Goal: Task Accomplishment & Management: Manage account settings

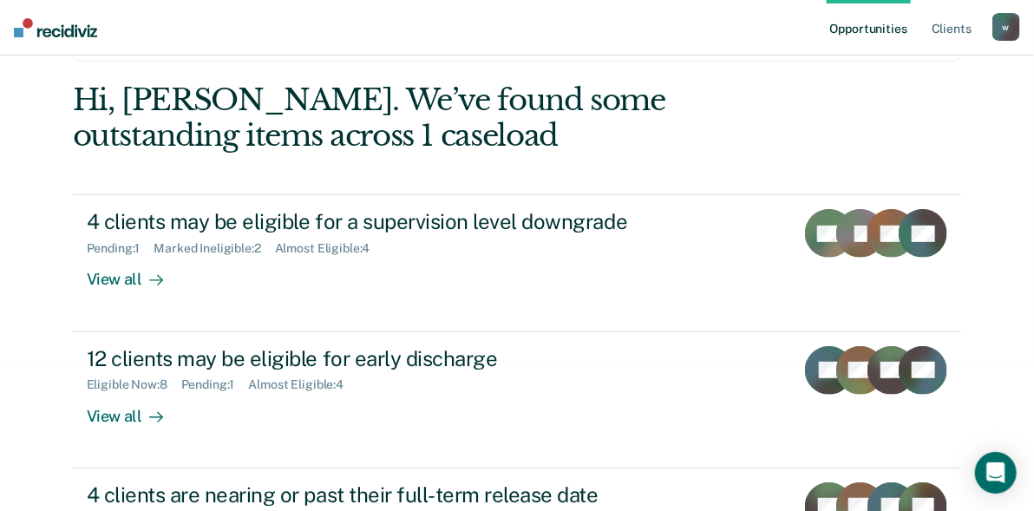
scroll to position [206, 0]
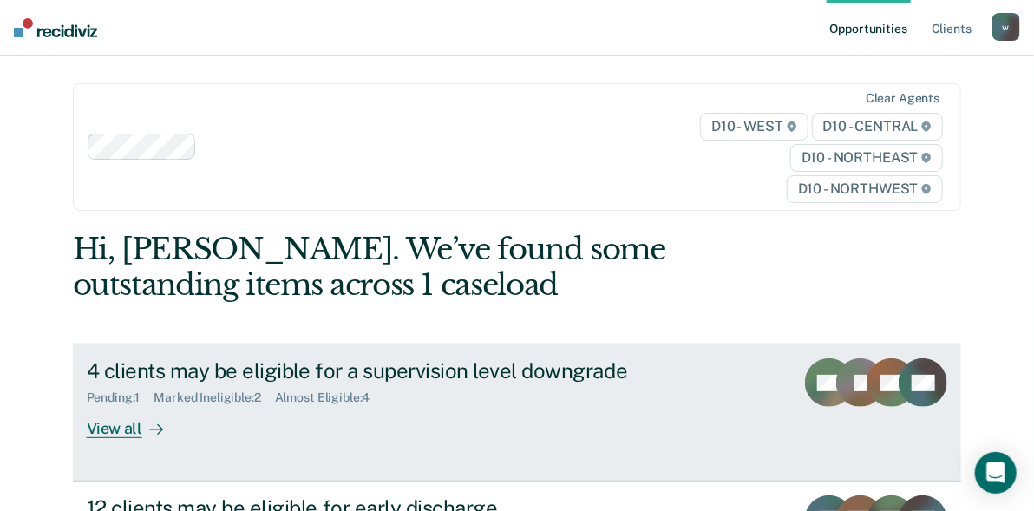
click at [94, 433] on div "View all" at bounding box center [135, 422] width 97 height 34
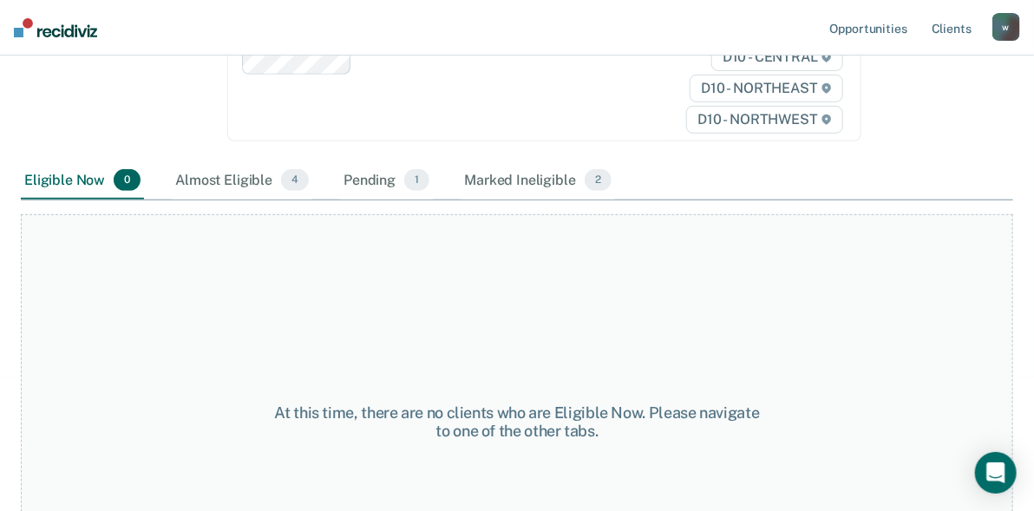
scroll to position [413, 0]
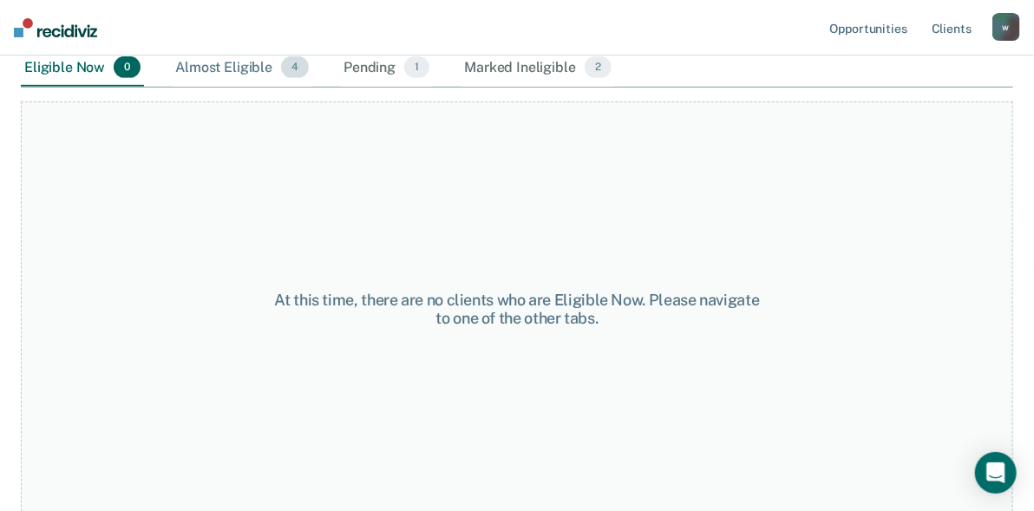
click at [228, 62] on div "Almost Eligible 4" at bounding box center [242, 68] width 140 height 38
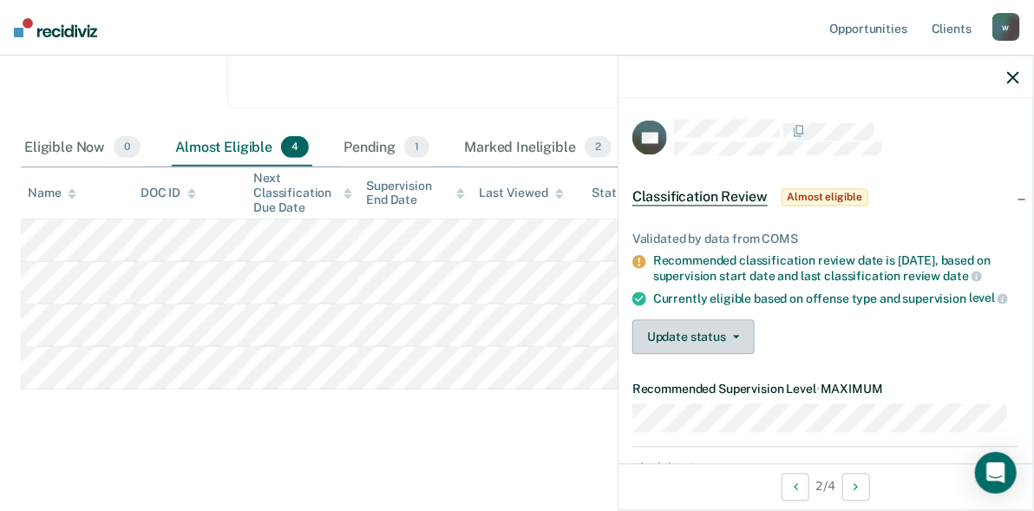
click at [690, 348] on button "Update status" at bounding box center [693, 337] width 122 height 35
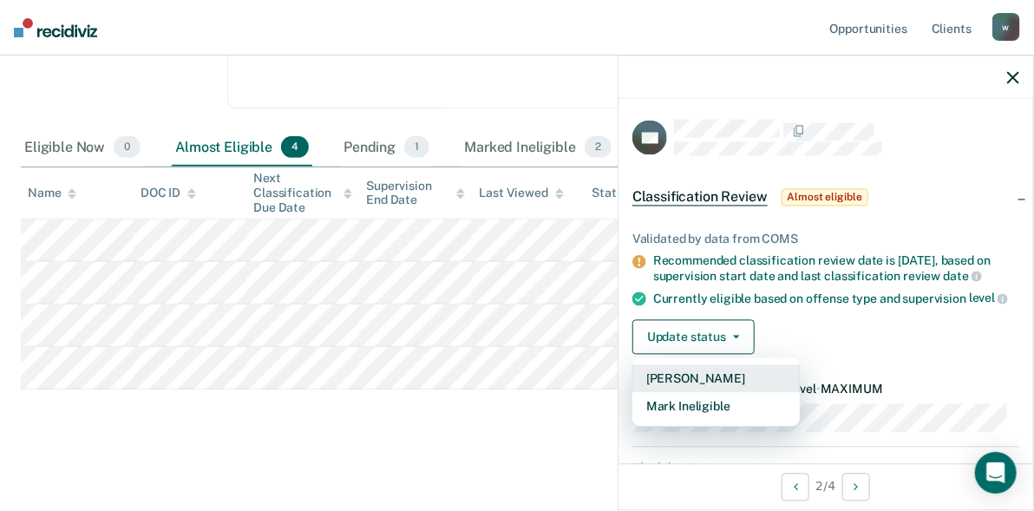
click at [698, 388] on button "[PERSON_NAME]" at bounding box center [715, 379] width 167 height 28
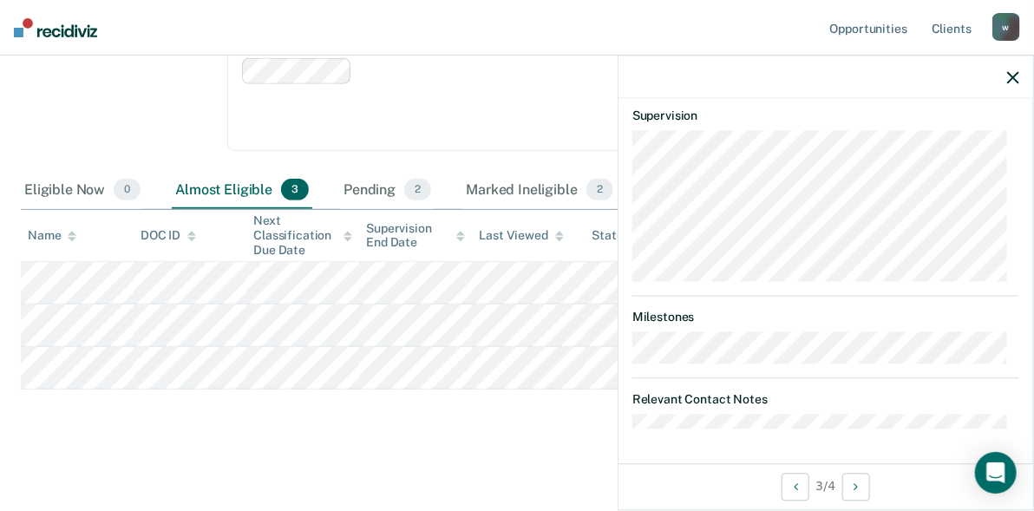
scroll to position [381, 0]
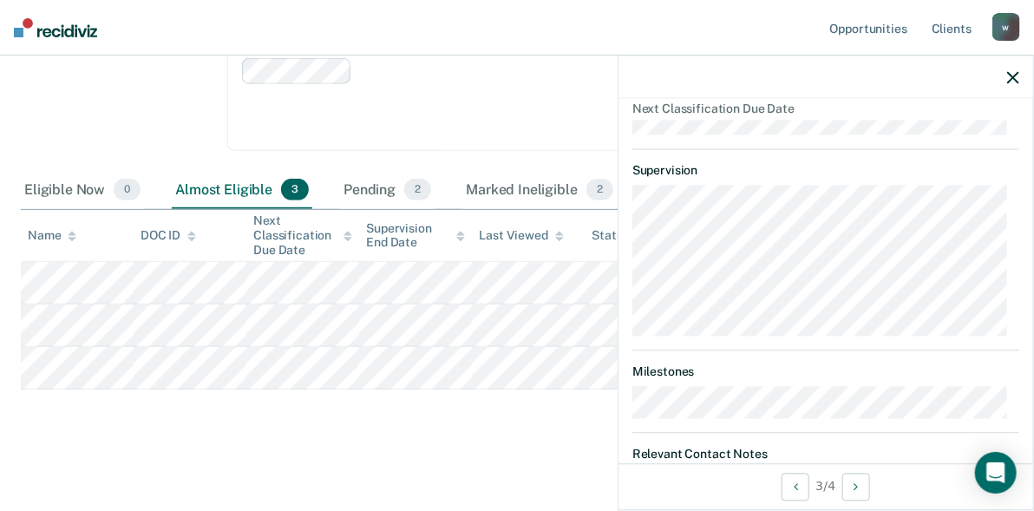
click at [1014, 70] on button "button" at bounding box center [1013, 76] width 12 height 15
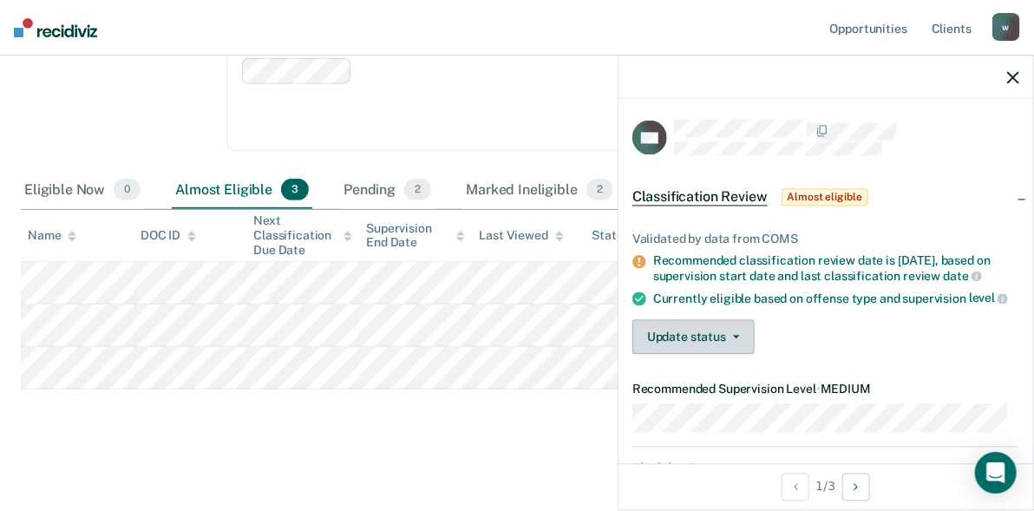
click at [686, 346] on button "Update status" at bounding box center [693, 337] width 122 height 35
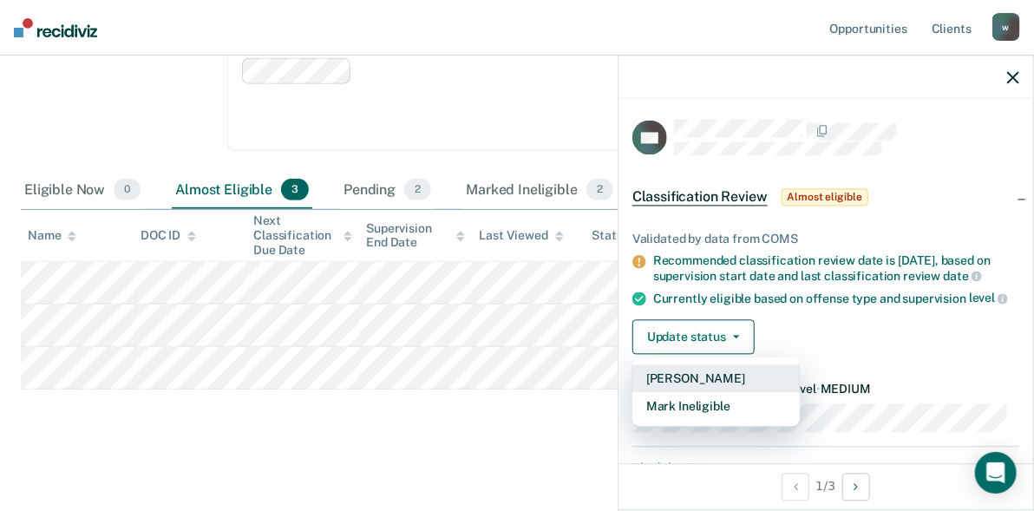
click at [688, 393] on button "[PERSON_NAME]" at bounding box center [715, 379] width 167 height 28
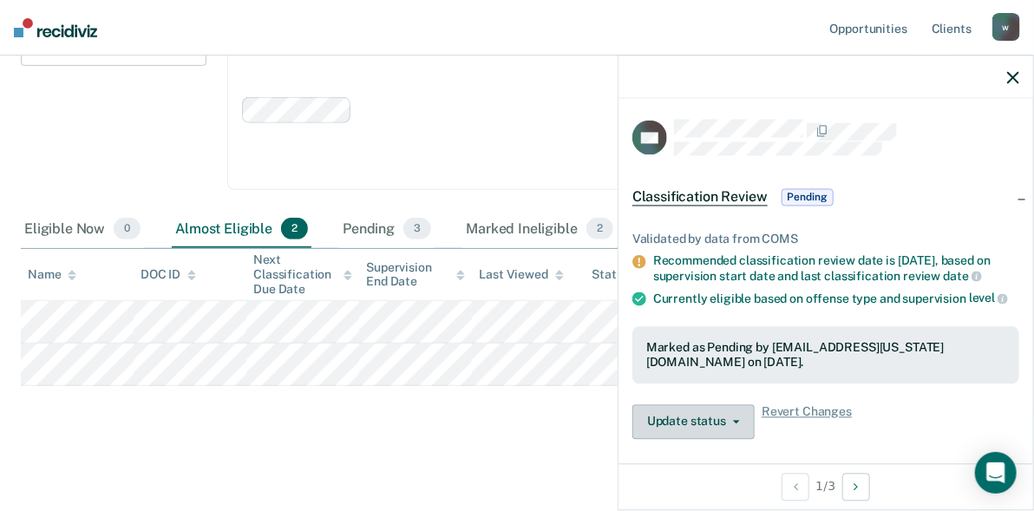
scroll to position [248, 0]
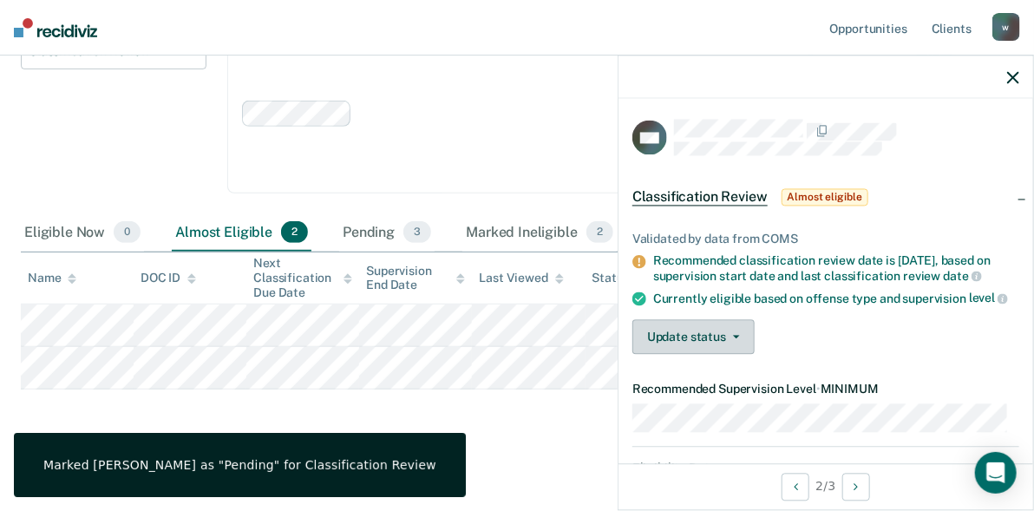
click at [652, 350] on button "Update status" at bounding box center [693, 337] width 122 height 35
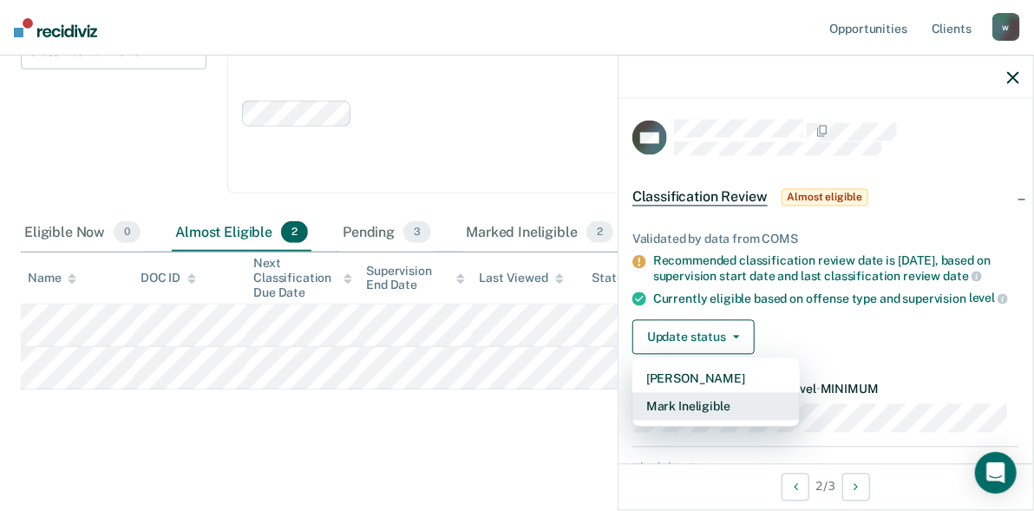
click at [677, 421] on button "Mark Ineligible" at bounding box center [715, 407] width 167 height 28
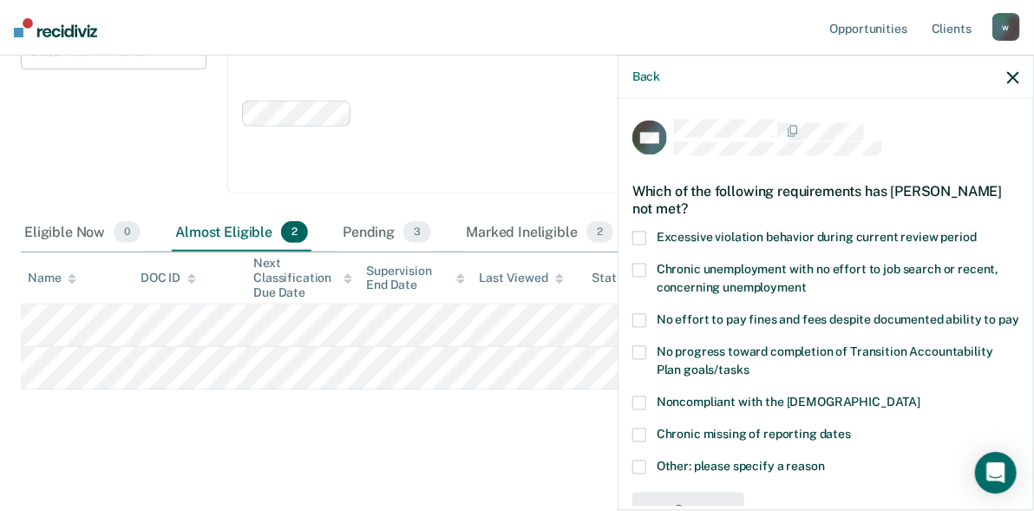
click at [639, 473] on span at bounding box center [639, 467] width 14 height 14
click at [825, 460] on input "Other: please specify a reason" at bounding box center [825, 460] width 0 height 0
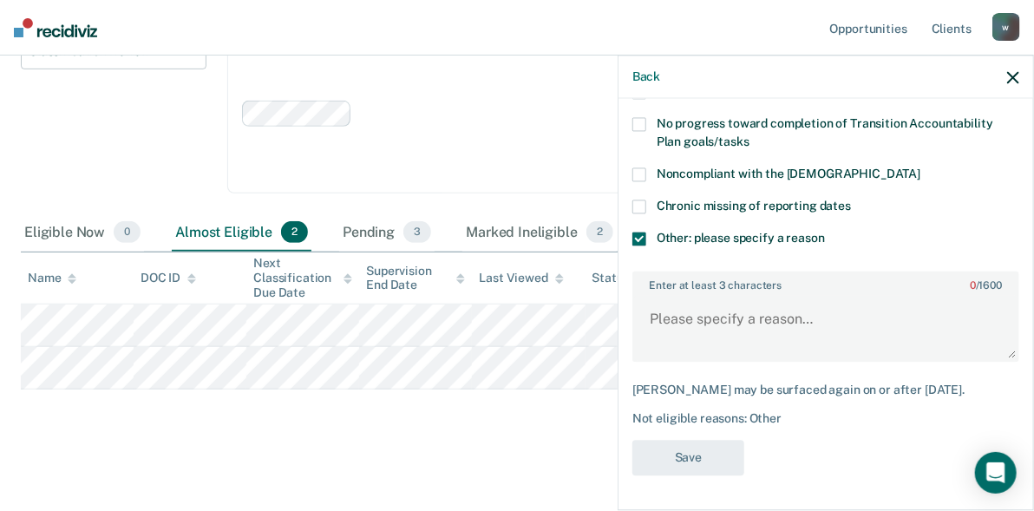
scroll to position [243, 0]
click at [682, 332] on textarea "Enter at least 3 characters 0 / 1600" at bounding box center [825, 328] width 383 height 64
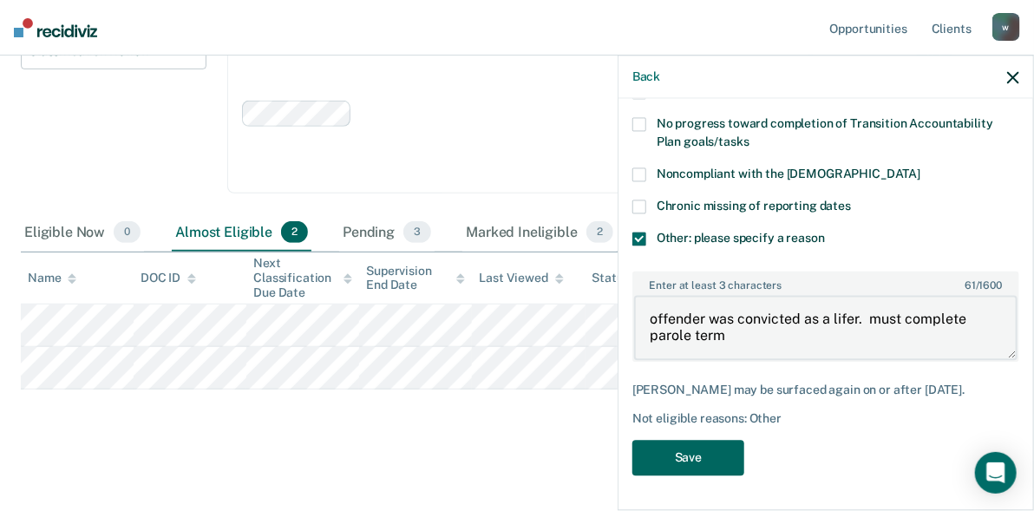
type textarea "offender was convicted as a lifer. must complete parole term"
click at [694, 455] on button "Save" at bounding box center [688, 458] width 112 height 36
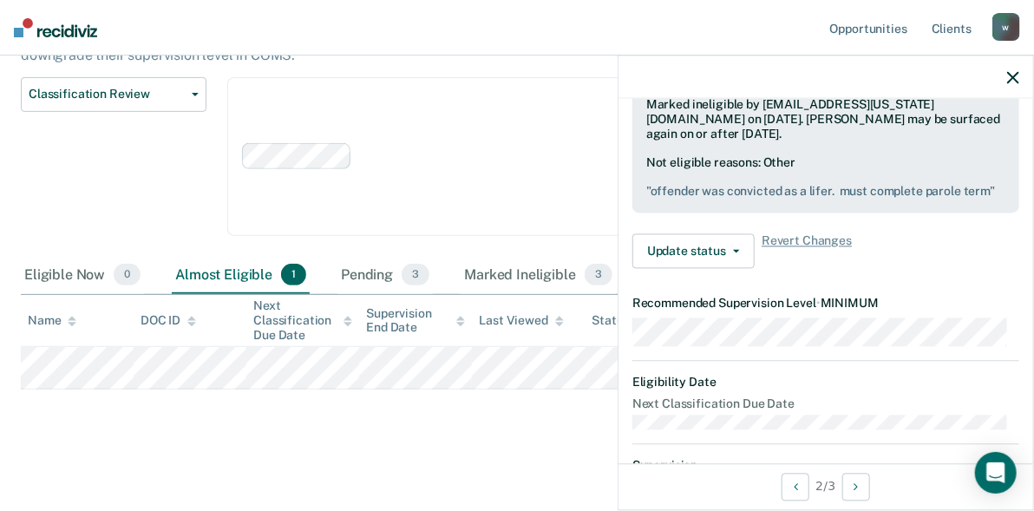
scroll to position [71, 0]
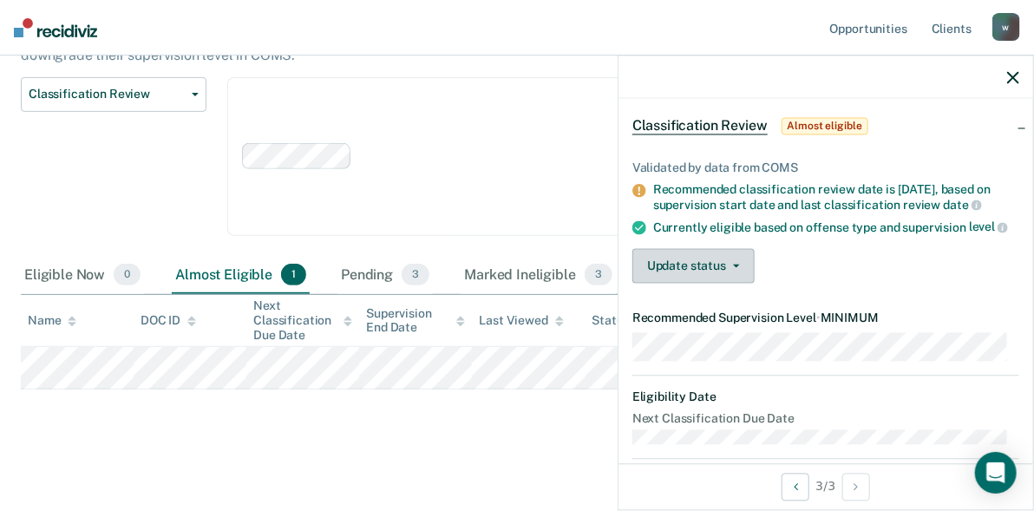
click at [726, 268] on span "button" at bounding box center [733, 265] width 14 height 3
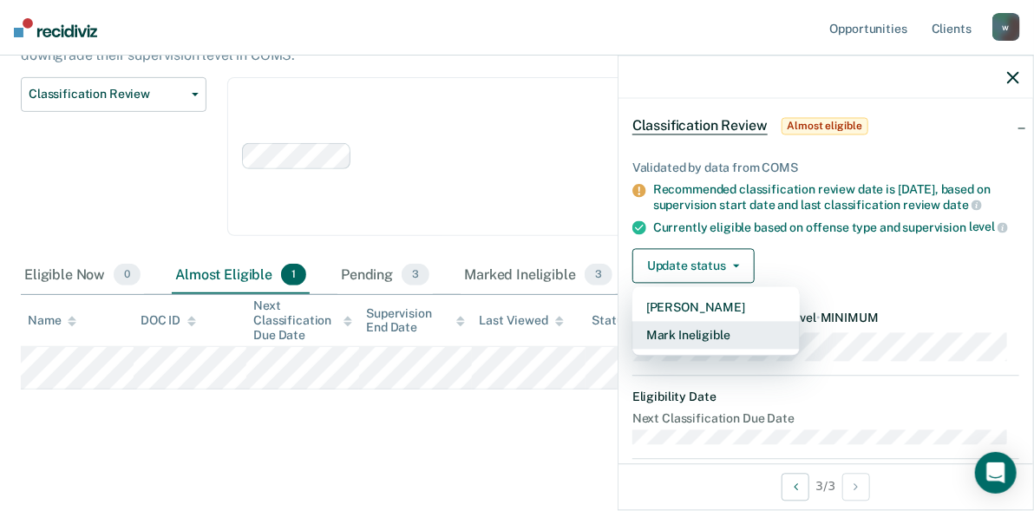
click at [700, 342] on button "Mark Ineligible" at bounding box center [715, 336] width 167 height 28
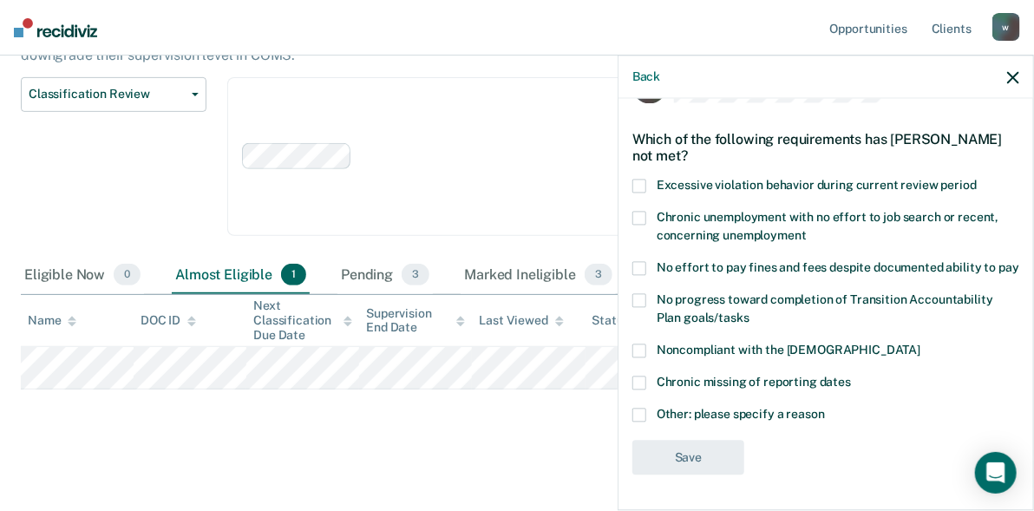
scroll to position [68, 0]
click at [651, 414] on label "Other: please specify a reason" at bounding box center [825, 417] width 387 height 18
click at [825, 408] on input "Other: please specify a reason" at bounding box center [825, 408] width 0 height 0
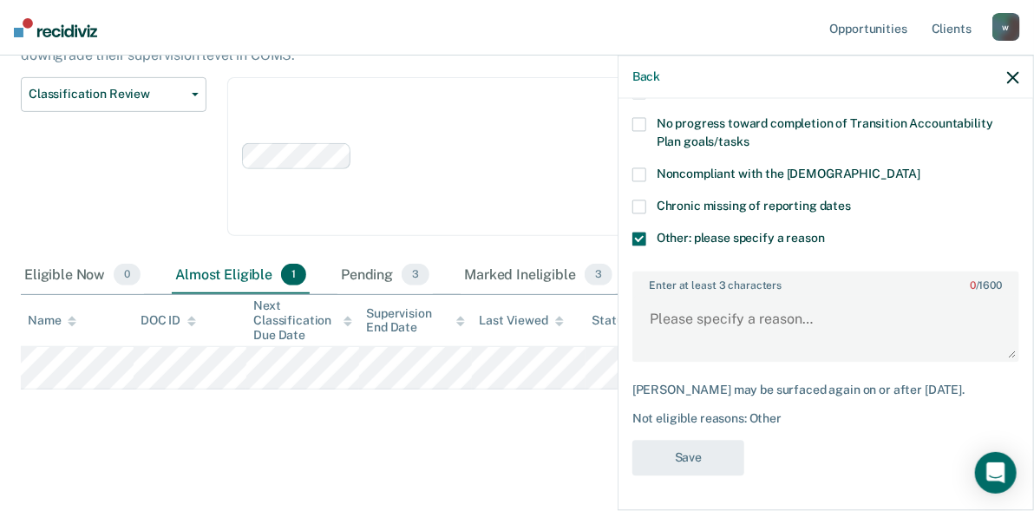
scroll to position [258, 0]
click at [660, 304] on textarea "Enter at least 3 characters 0 / 1600" at bounding box center [825, 328] width 383 height 64
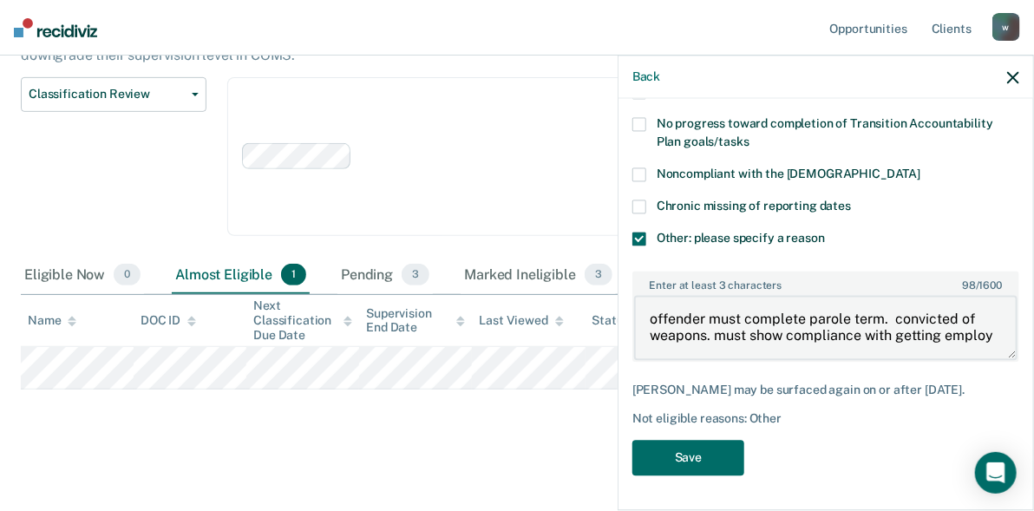
scroll to position [3, 0]
type textarea "offender must complete parole term. convicted of weapons. must show compliance …"
click at [698, 464] on button "Save" at bounding box center [688, 458] width 112 height 36
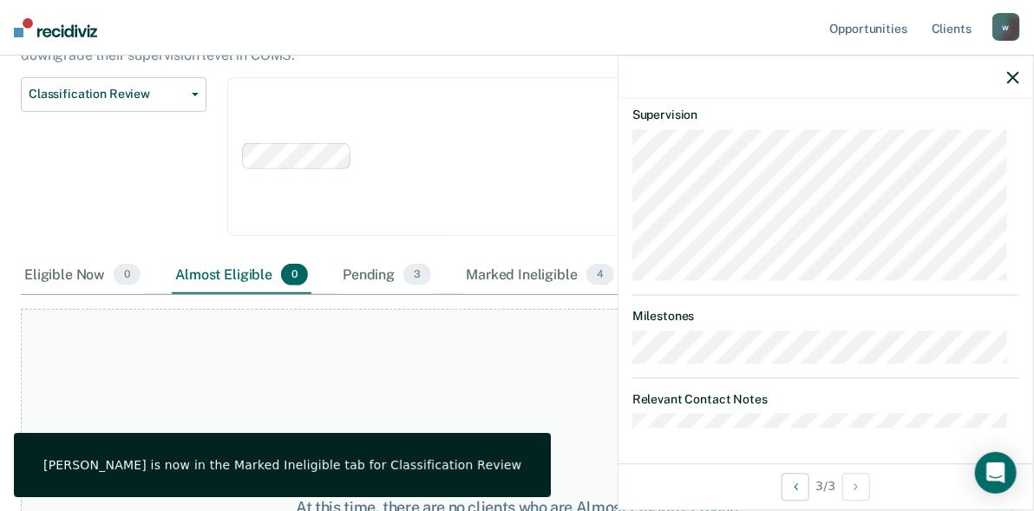
scroll to position [630, 0]
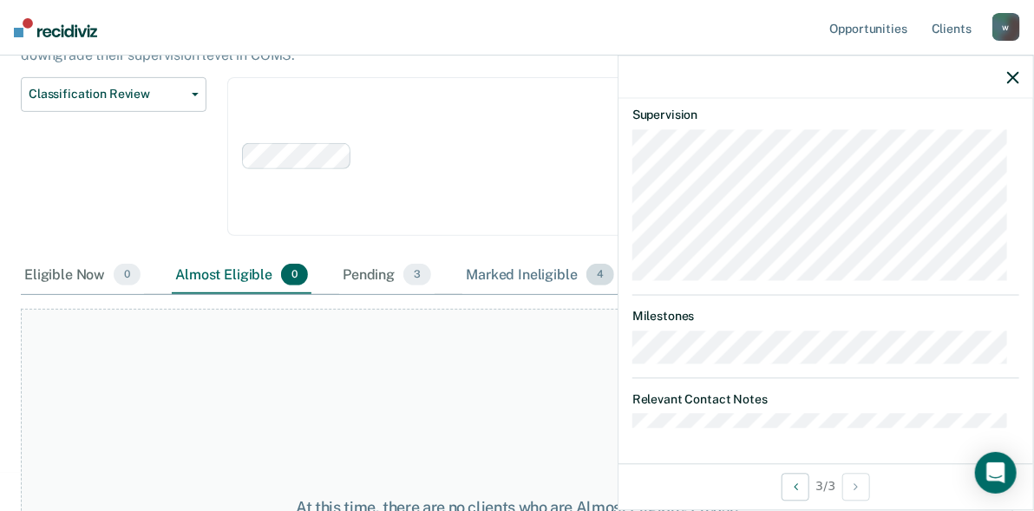
click at [488, 276] on div "Marked Ineligible 4" at bounding box center [539, 276] width 155 height 38
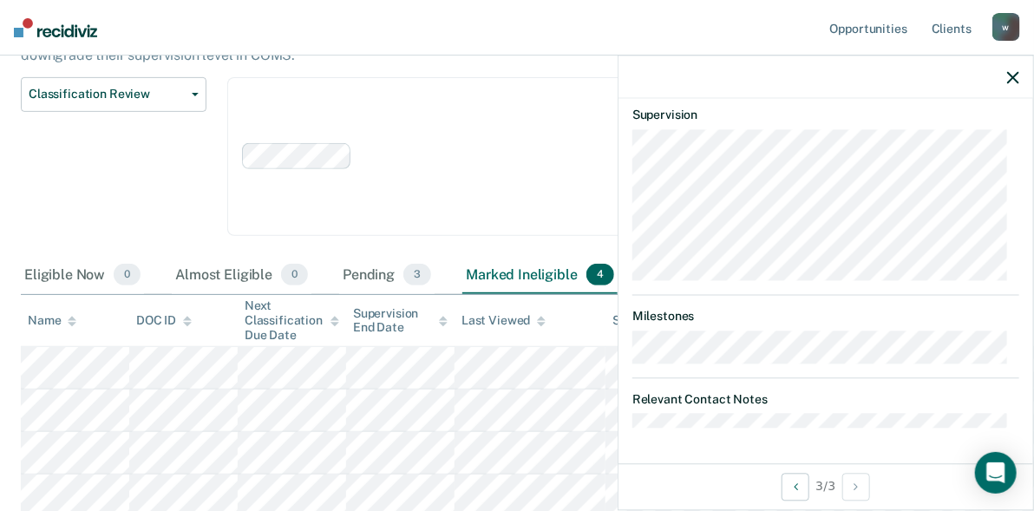
click at [1015, 75] on icon "button" at bounding box center [1013, 77] width 12 height 12
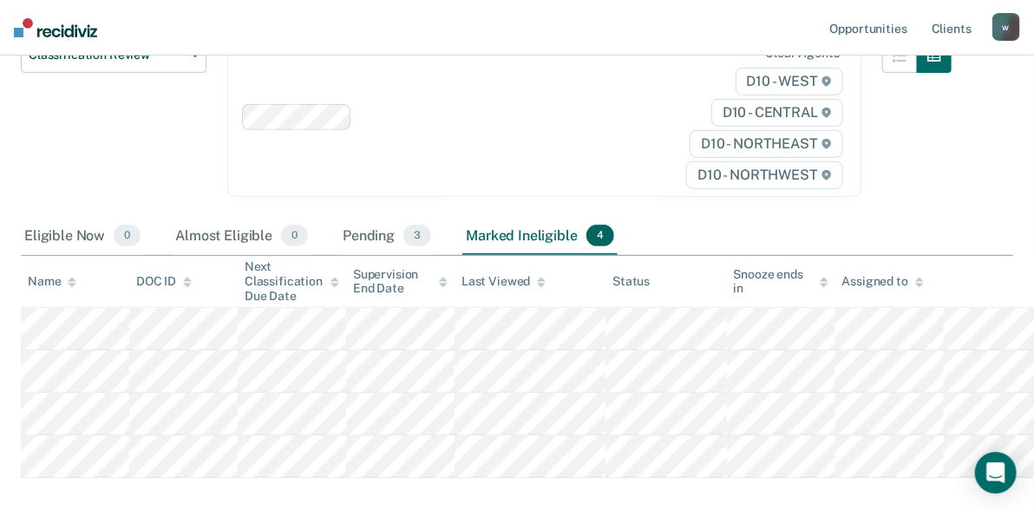
scroll to position [229, 0]
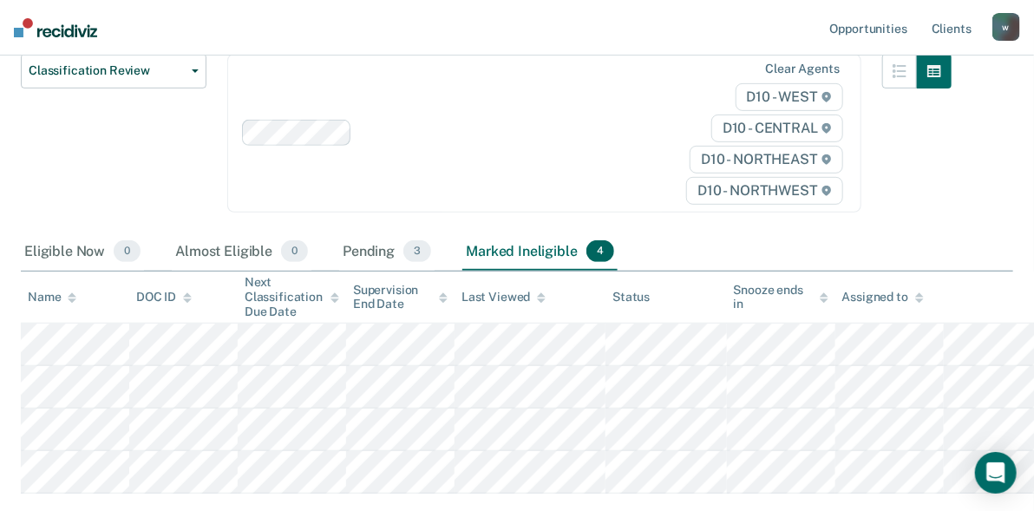
click at [1033, 7] on nav "Opportunities Client s [EMAIL_ADDRESS][US_STATE][DOMAIN_NAME] w Profile How it …" at bounding box center [517, 27] width 1034 height 55
click at [948, 26] on link "Client s" at bounding box center [951, 27] width 47 height 55
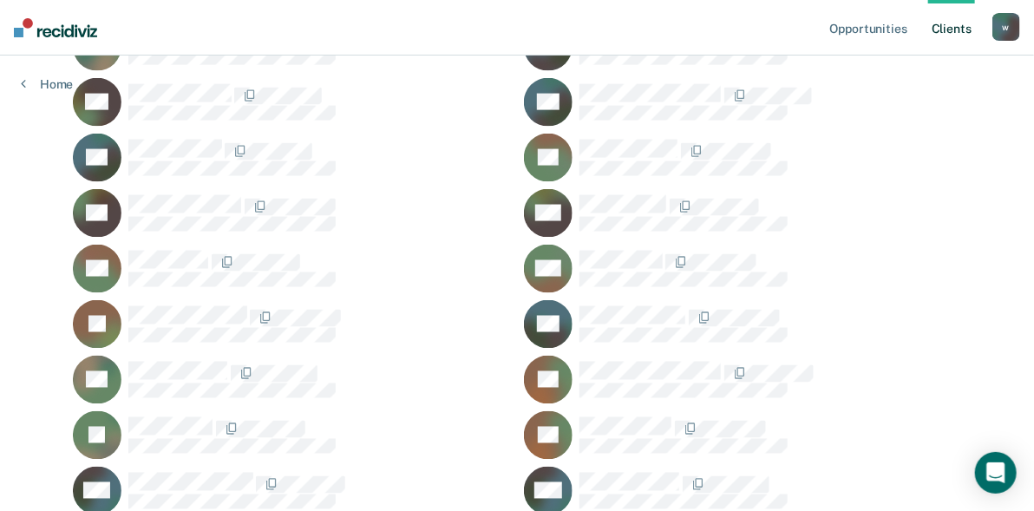
scroll to position [1060, 0]
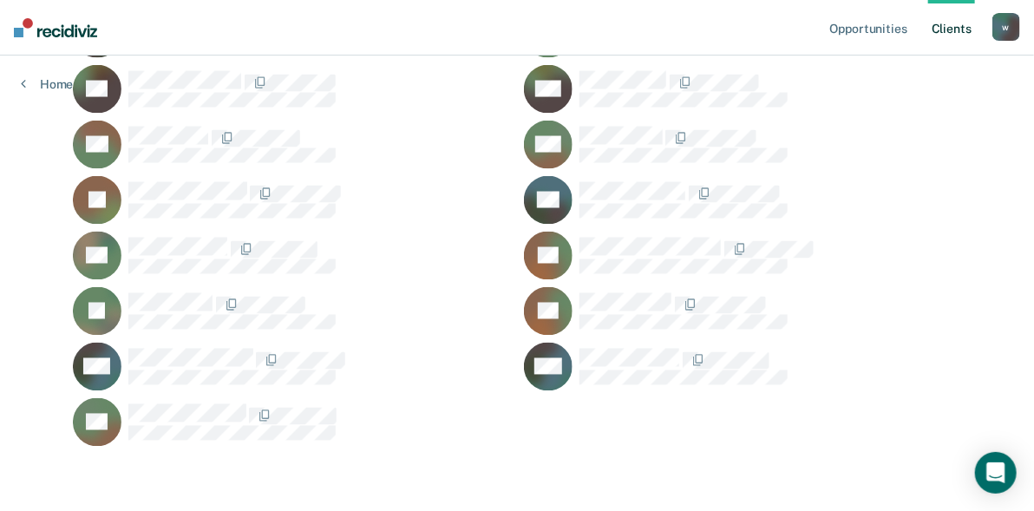
click at [962, 29] on link "Client s" at bounding box center [951, 27] width 47 height 55
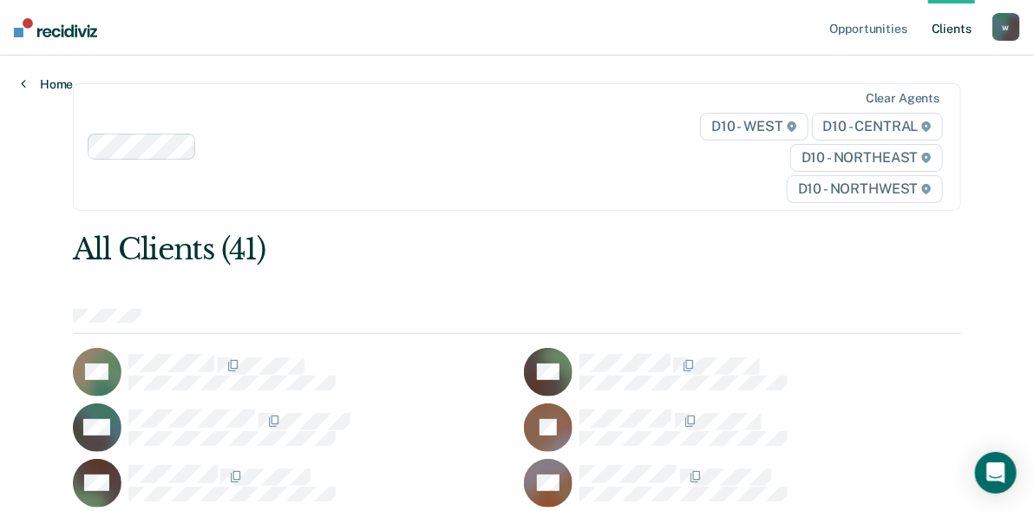
click at [58, 83] on link "Home" at bounding box center [47, 84] width 52 height 16
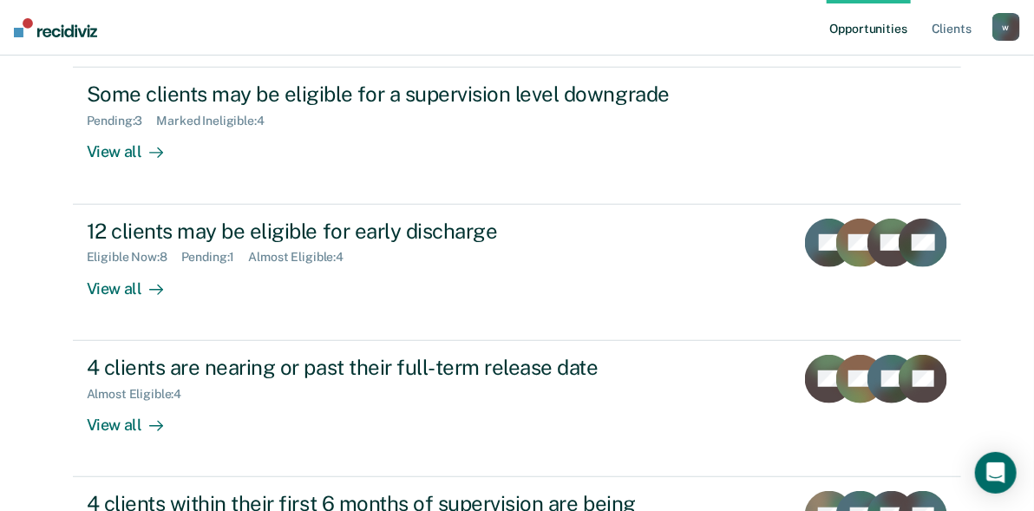
scroll to position [335, 0]
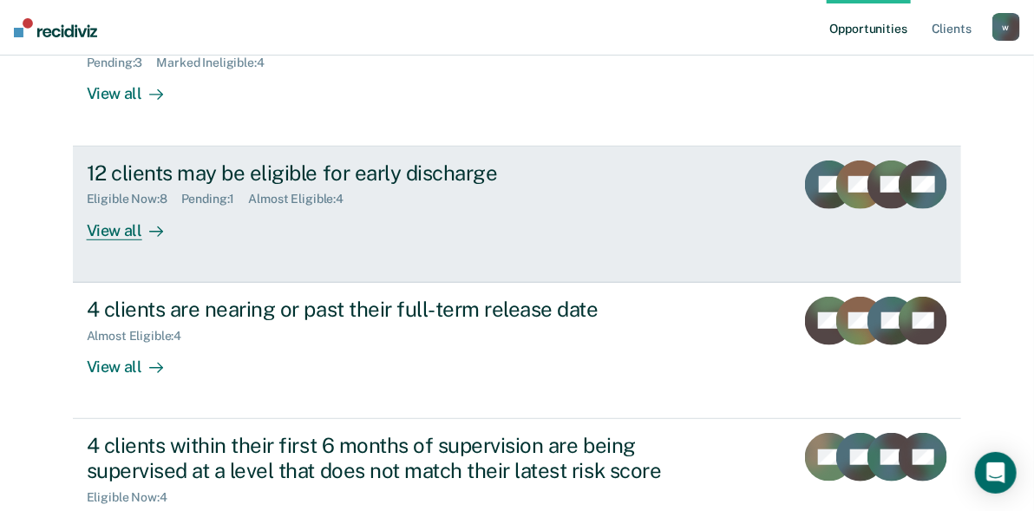
click at [116, 224] on div "View all" at bounding box center [135, 223] width 97 height 34
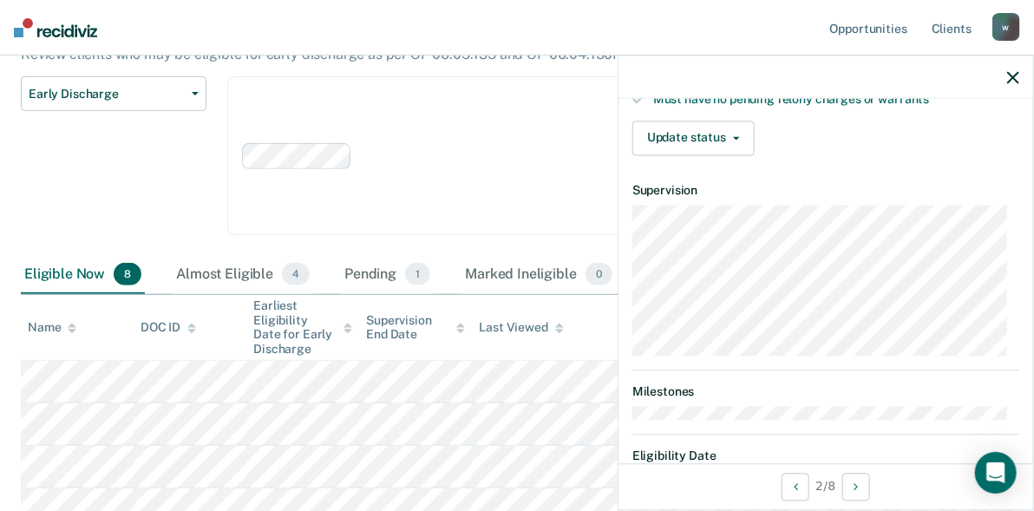
scroll to position [486, 0]
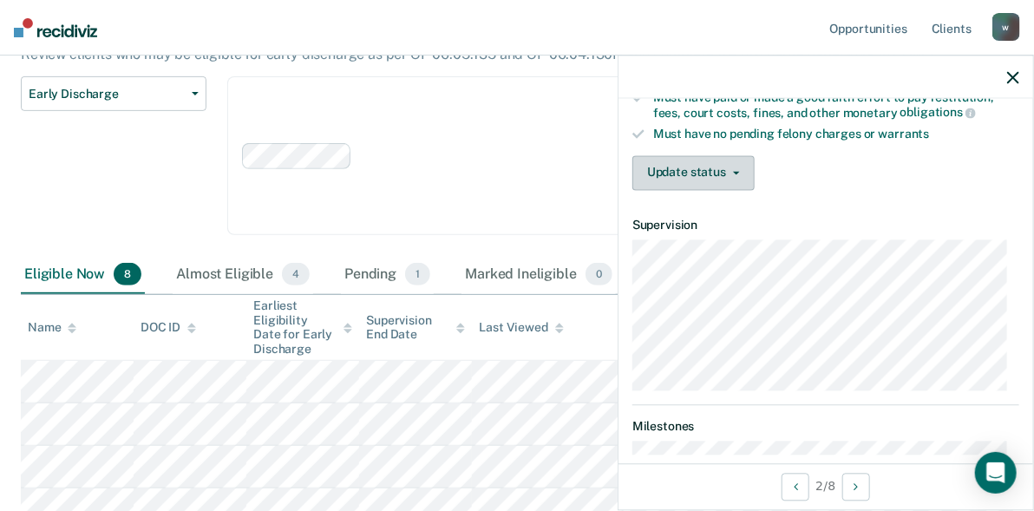
click at [695, 169] on button "Update status" at bounding box center [693, 172] width 122 height 35
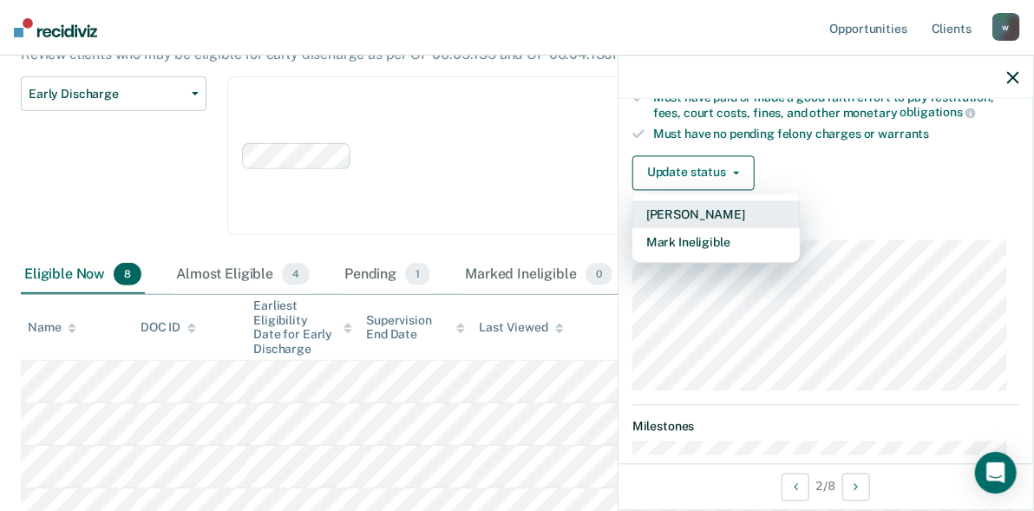
click at [707, 206] on button "[PERSON_NAME]" at bounding box center [715, 214] width 167 height 28
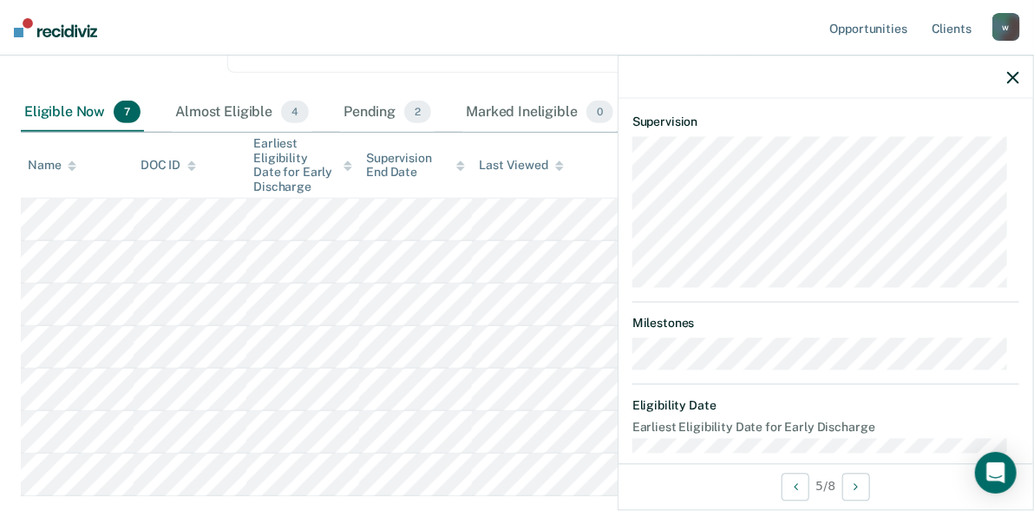
scroll to position [505, 0]
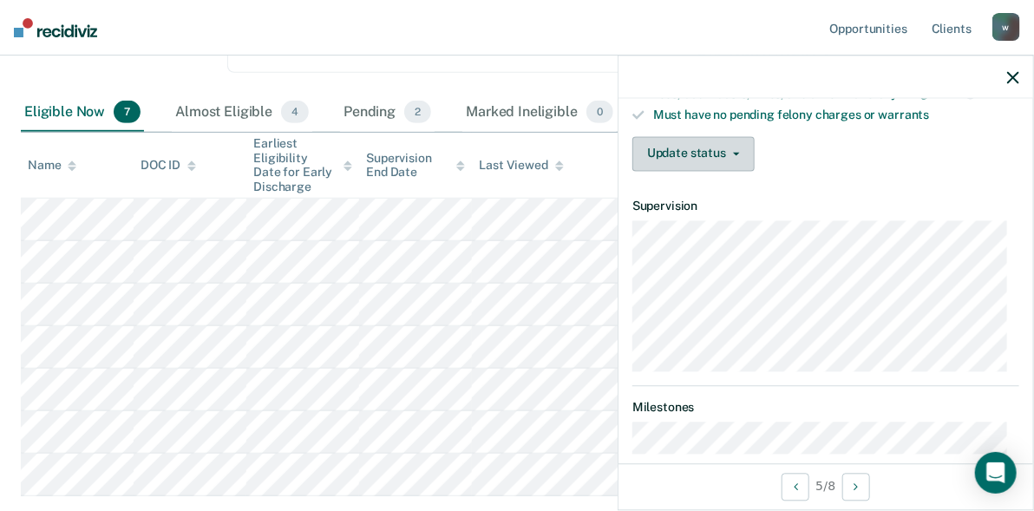
click at [662, 149] on button "Update status" at bounding box center [693, 153] width 122 height 35
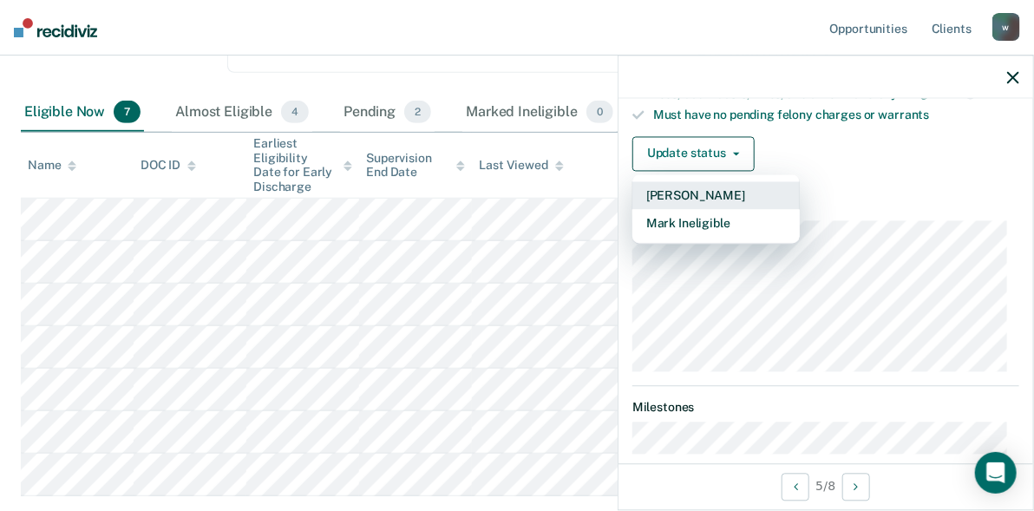
click at [688, 192] on button "[PERSON_NAME]" at bounding box center [715, 195] width 167 height 28
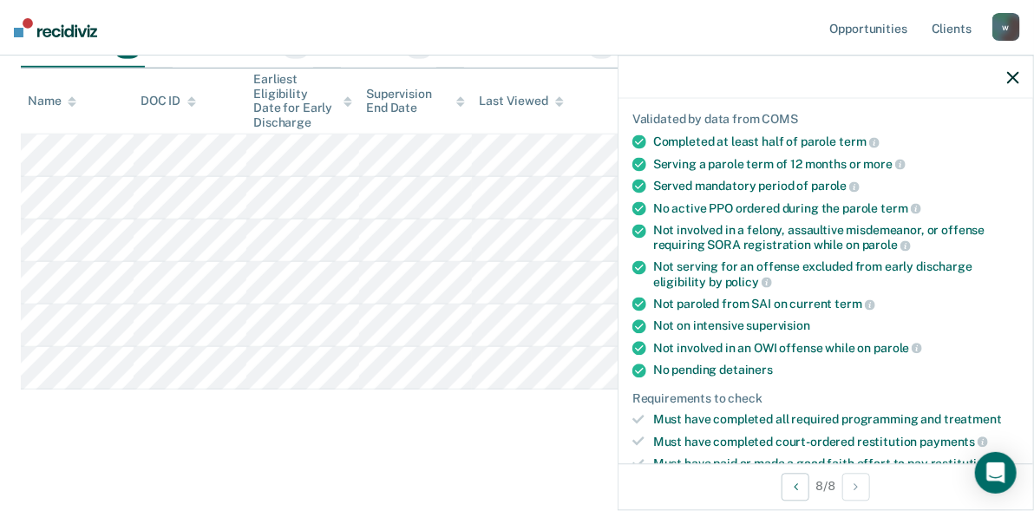
scroll to position [0, 0]
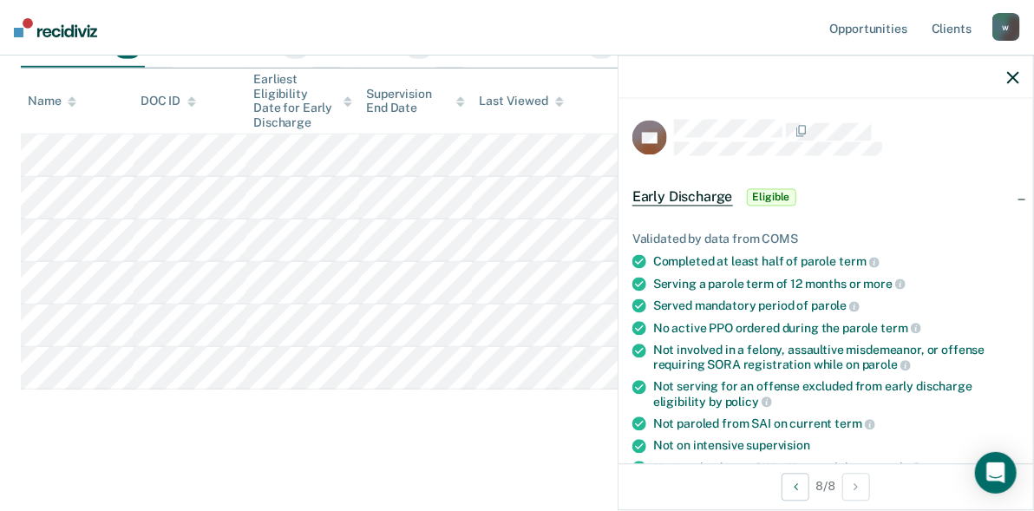
click at [1006, 75] on div at bounding box center [825, 76] width 414 height 43
click at [1014, 75] on icon "button" at bounding box center [1013, 77] width 12 height 12
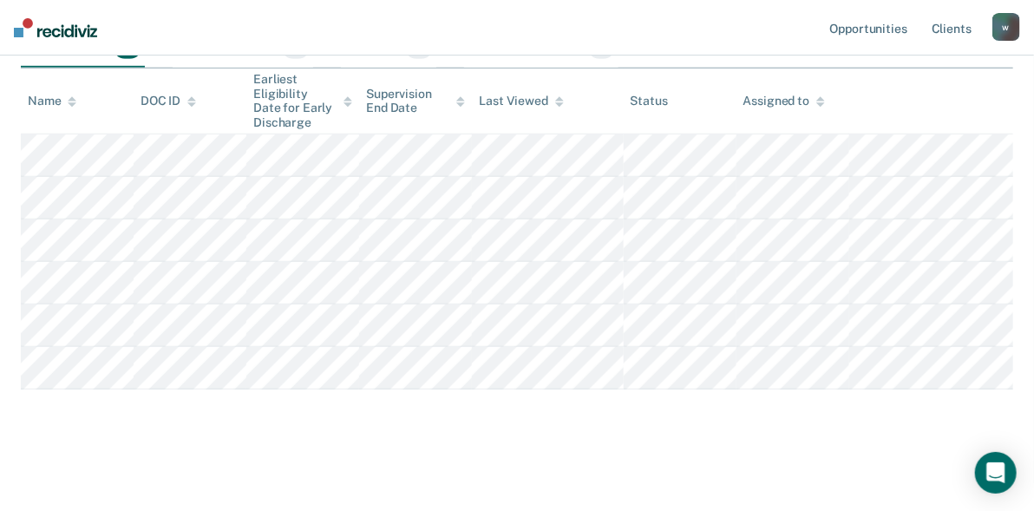
click at [61, 30] on img at bounding box center [55, 27] width 83 height 19
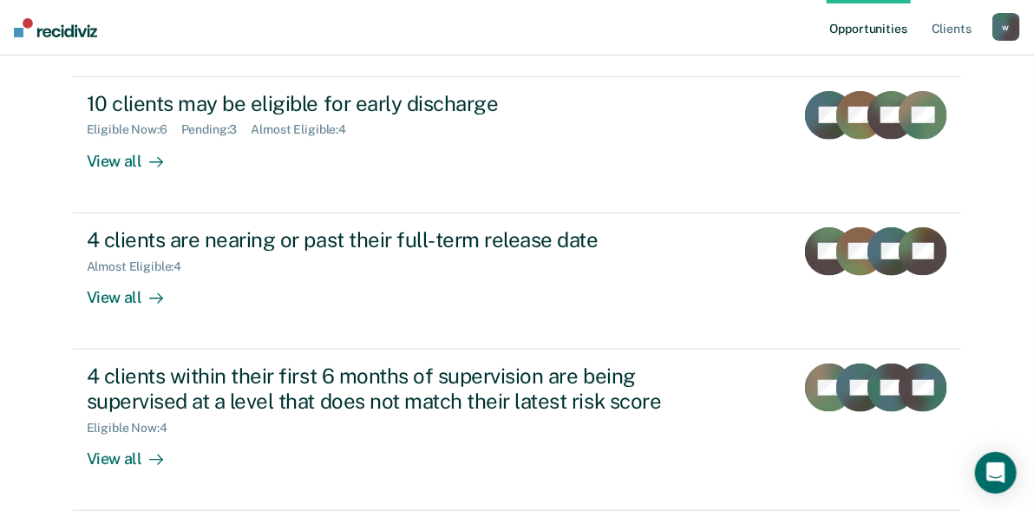
scroll to position [462, 0]
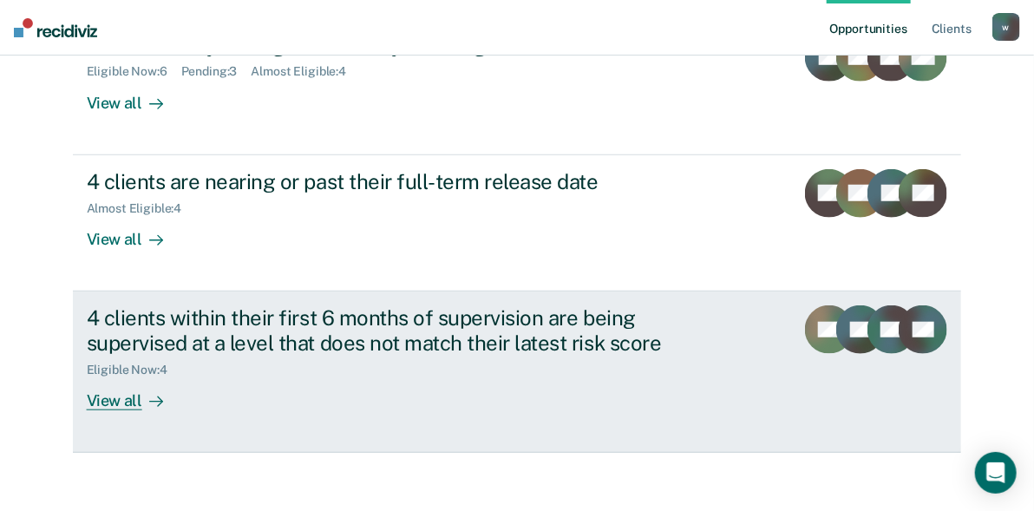
click at [117, 395] on div "View all" at bounding box center [135, 393] width 97 height 34
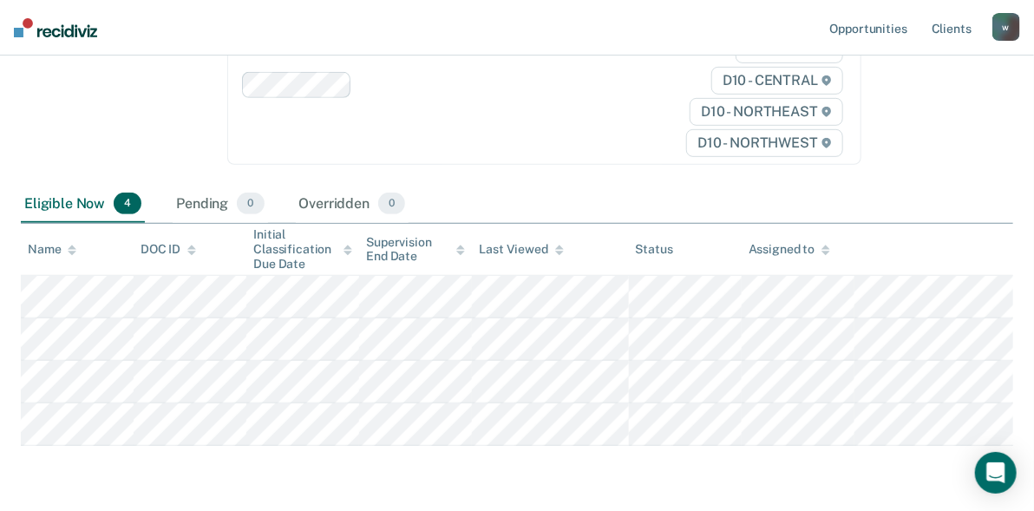
scroll to position [288, 0]
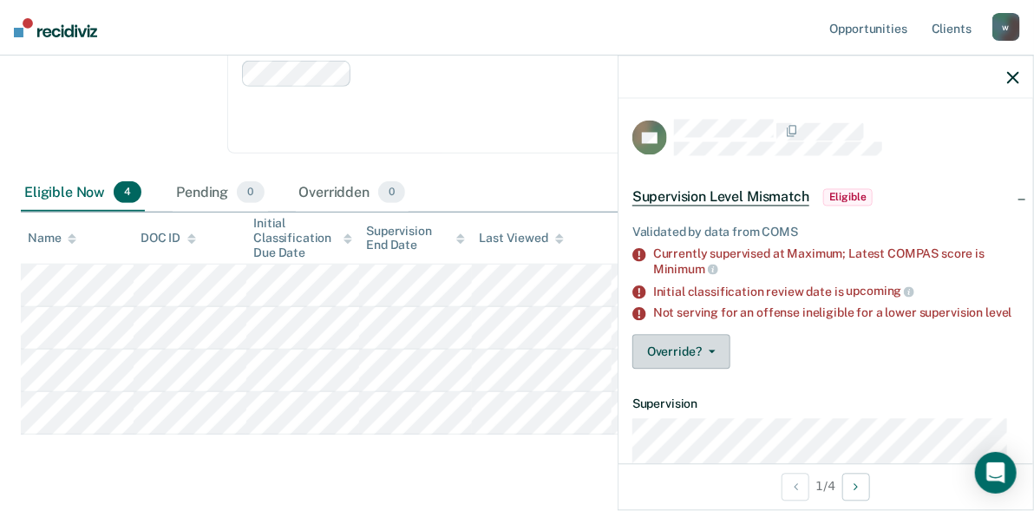
click at [711, 354] on icon "button" at bounding box center [711, 351] width 7 height 3
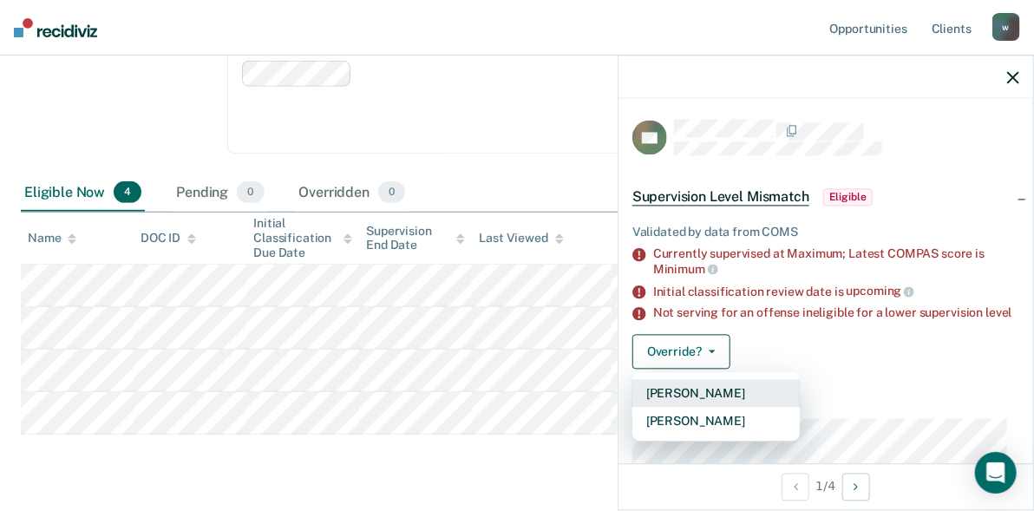
click at [716, 399] on button "[PERSON_NAME]" at bounding box center [715, 394] width 167 height 28
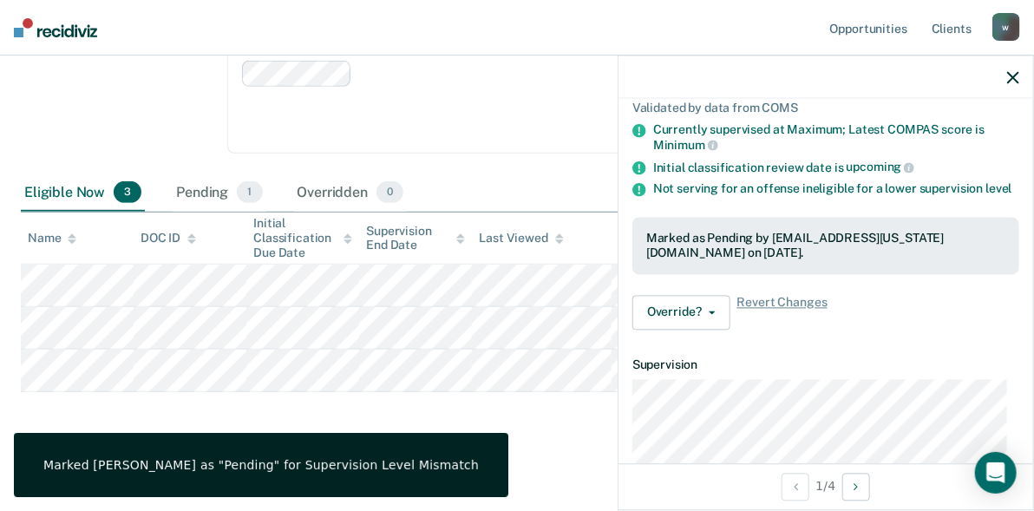
scroll to position [139, 0]
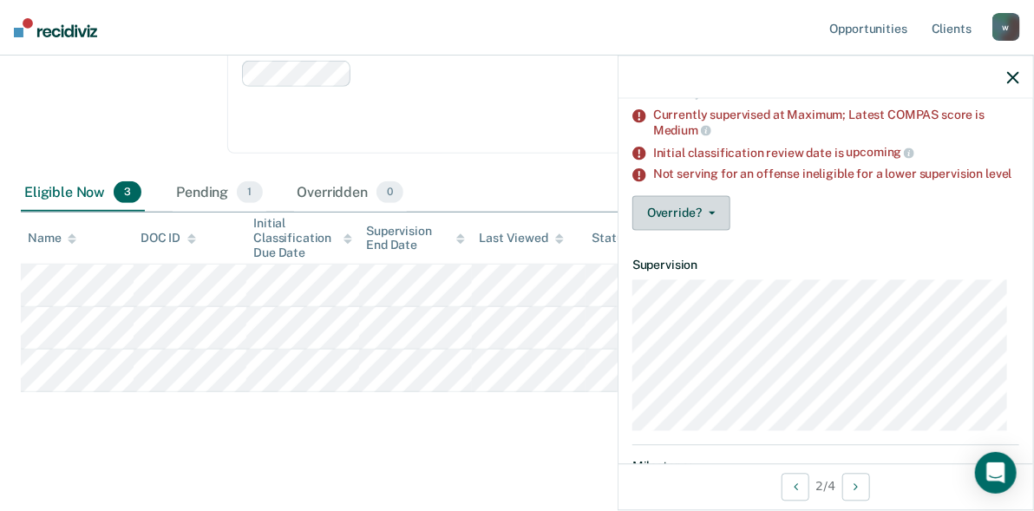
click at [679, 225] on button "Override?" at bounding box center [681, 213] width 98 height 35
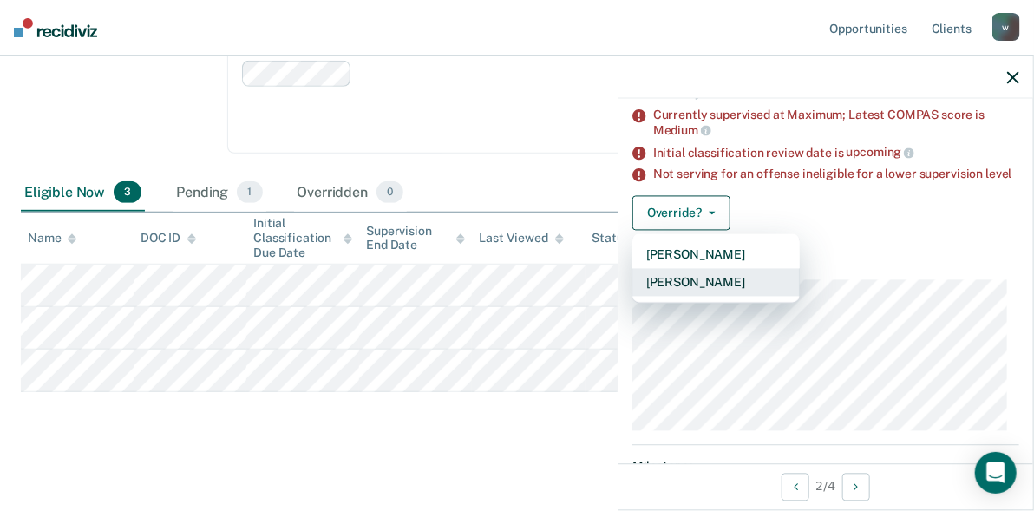
drag, startPoint x: 680, startPoint y: 262, endPoint x: 690, endPoint y: 292, distance: 32.1
click at [690, 292] on div "[PERSON_NAME] [PERSON_NAME]" at bounding box center [715, 268] width 167 height 69
click at [690, 292] on button "[PERSON_NAME]" at bounding box center [715, 283] width 167 height 28
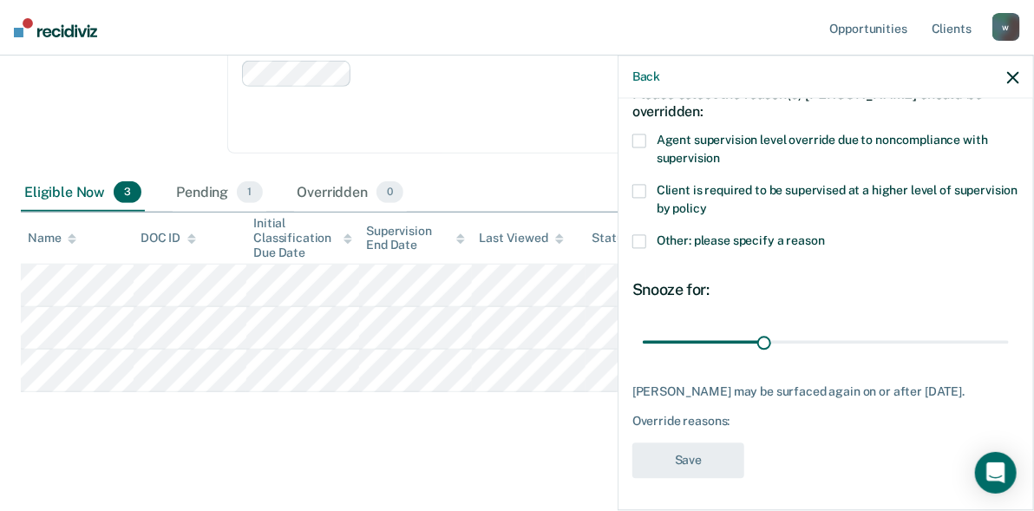
click at [647, 236] on label "Other: please specify a reason" at bounding box center [825, 243] width 387 height 18
click at [825, 234] on input "Other: please specify a reason" at bounding box center [825, 234] width 0 height 0
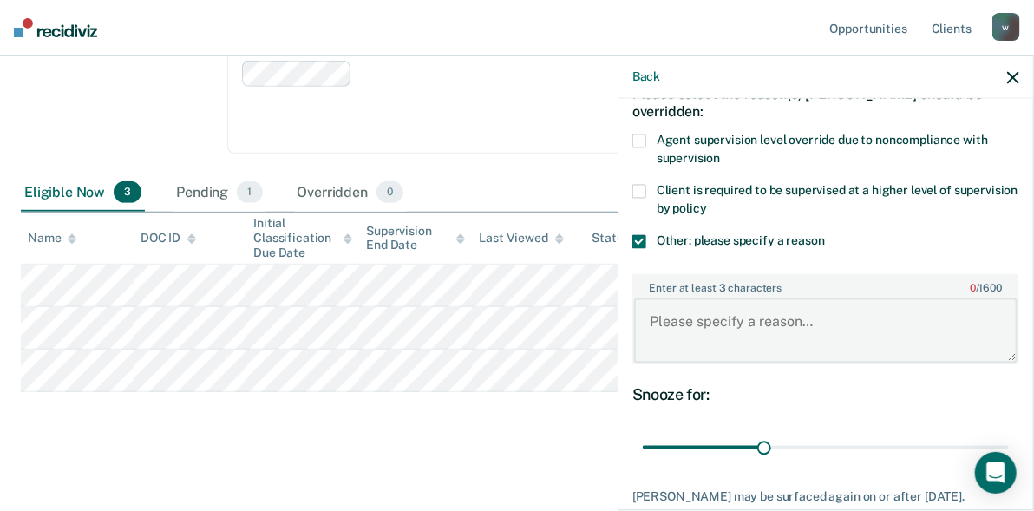
click at [685, 298] on textarea "Enter at least 3 characters 0 / 1600" at bounding box center [825, 330] width 383 height 64
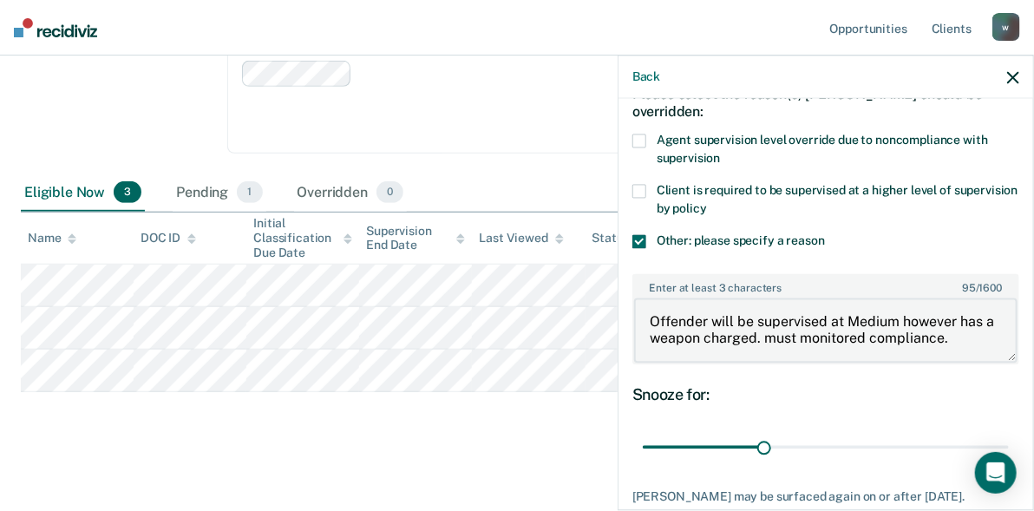
type textarea "Offender will be supervised at Medium however has a weapon charged. must monito…"
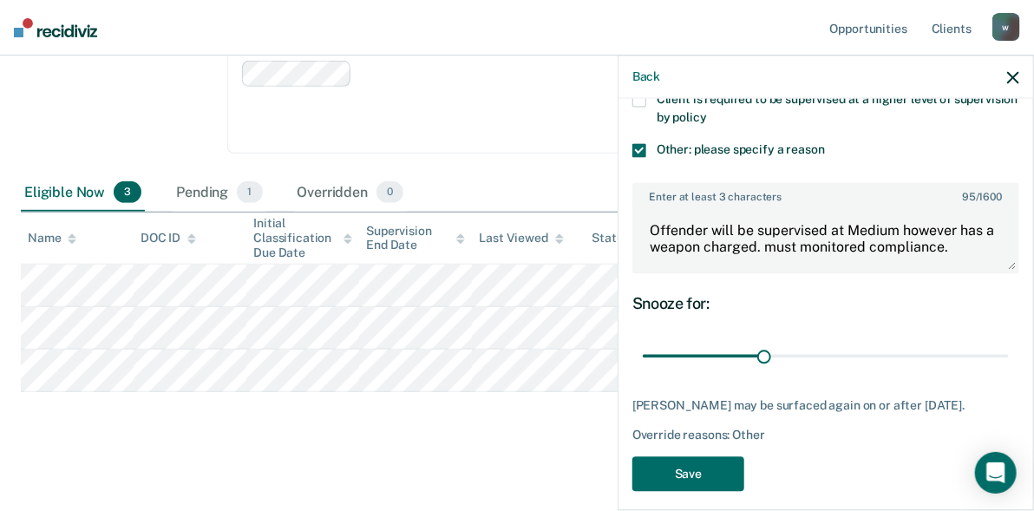
scroll to position [201, 0]
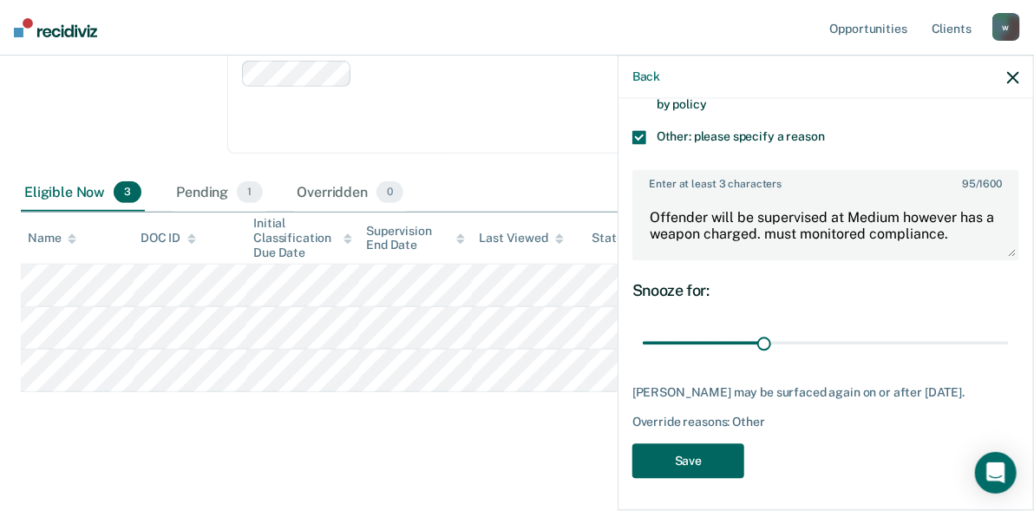
click at [705, 451] on button "Save" at bounding box center [688, 461] width 112 height 36
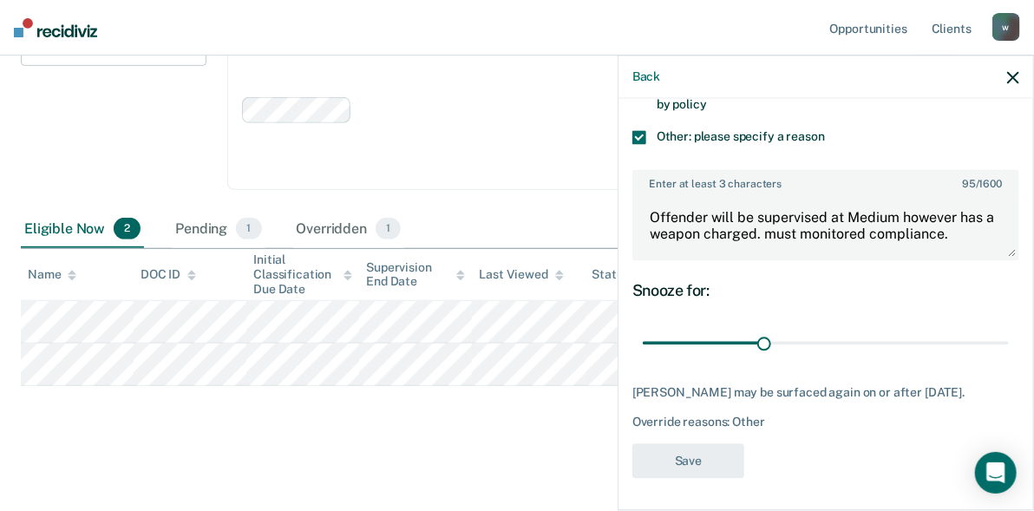
scroll to position [248, 0]
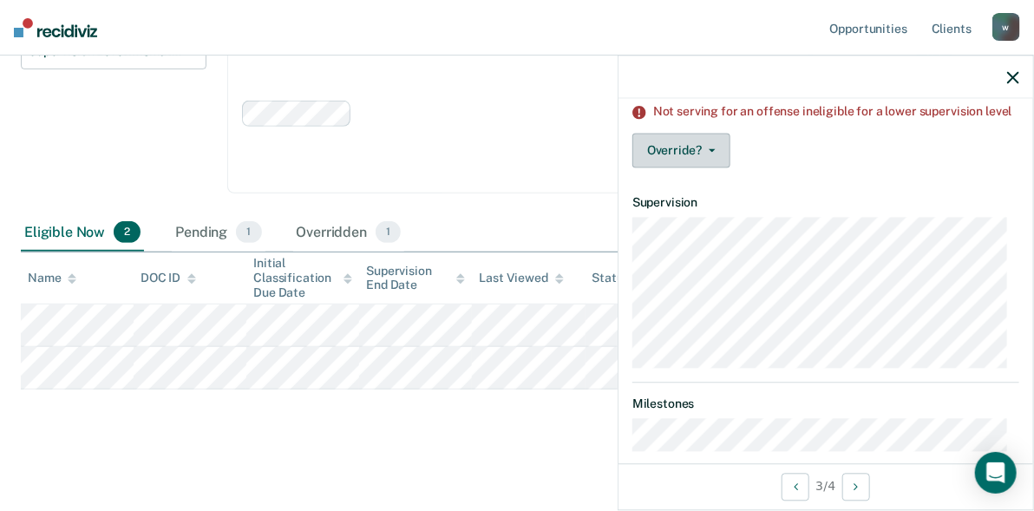
click at [696, 168] on button "Override?" at bounding box center [681, 151] width 98 height 35
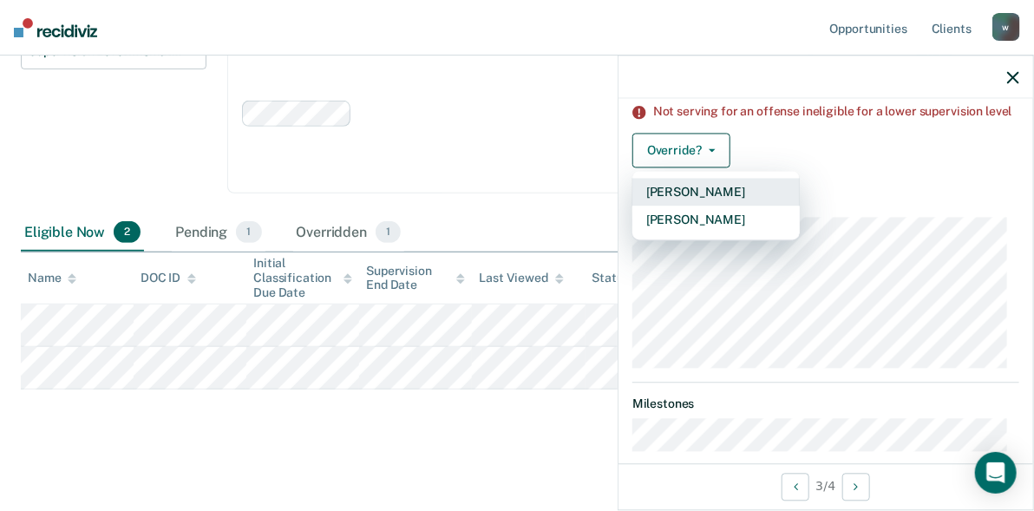
click at [682, 205] on button "[PERSON_NAME]" at bounding box center [715, 193] width 167 height 28
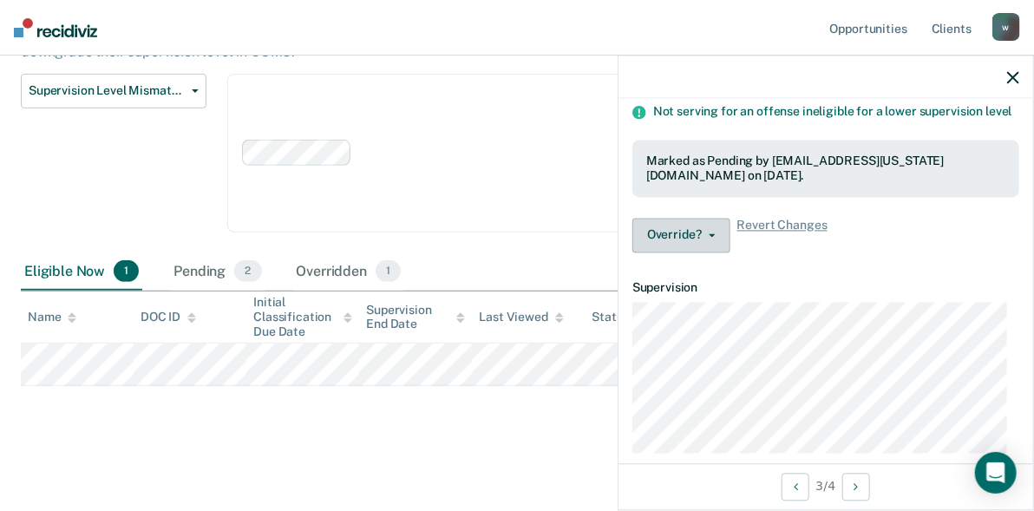
scroll to position [205, 0]
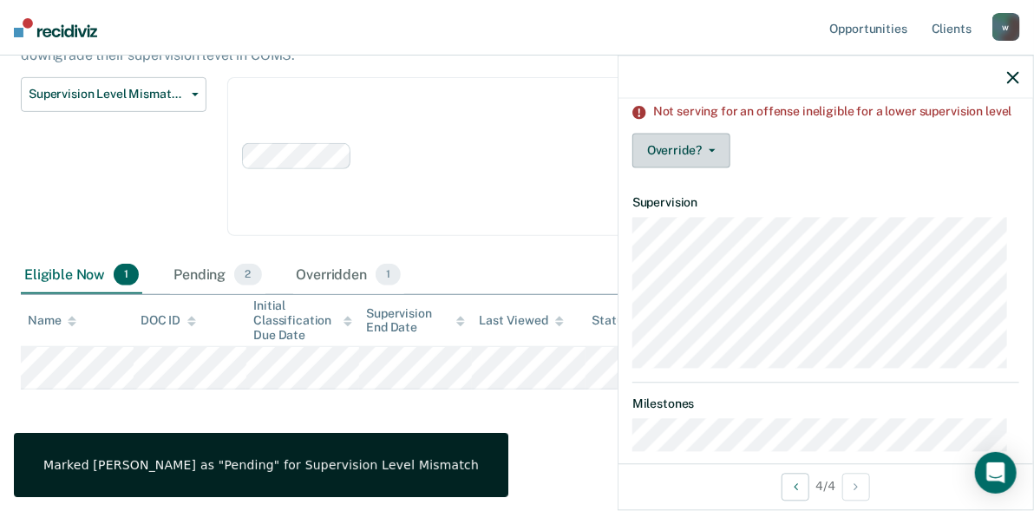
click at [682, 162] on button "Override?" at bounding box center [681, 151] width 98 height 35
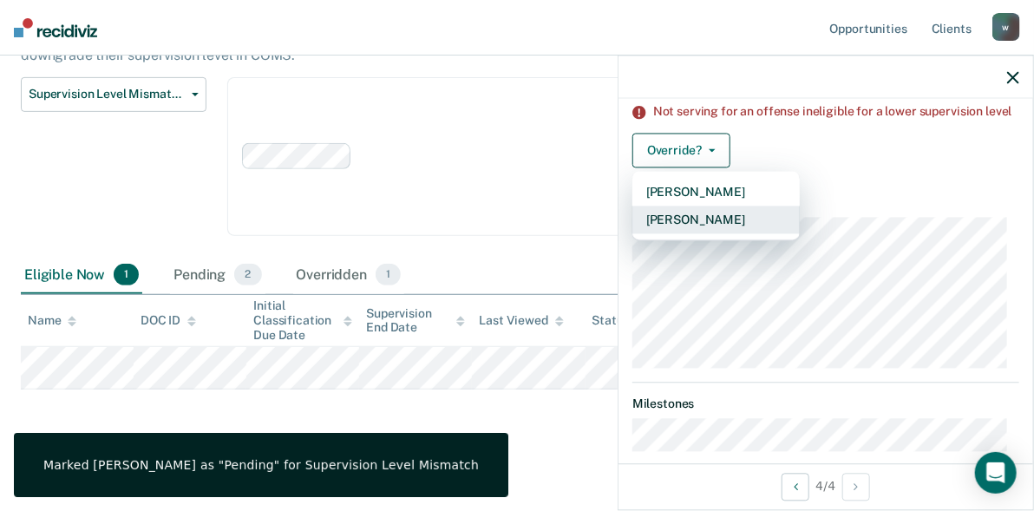
click at [684, 225] on button "[PERSON_NAME]" at bounding box center [715, 220] width 167 height 28
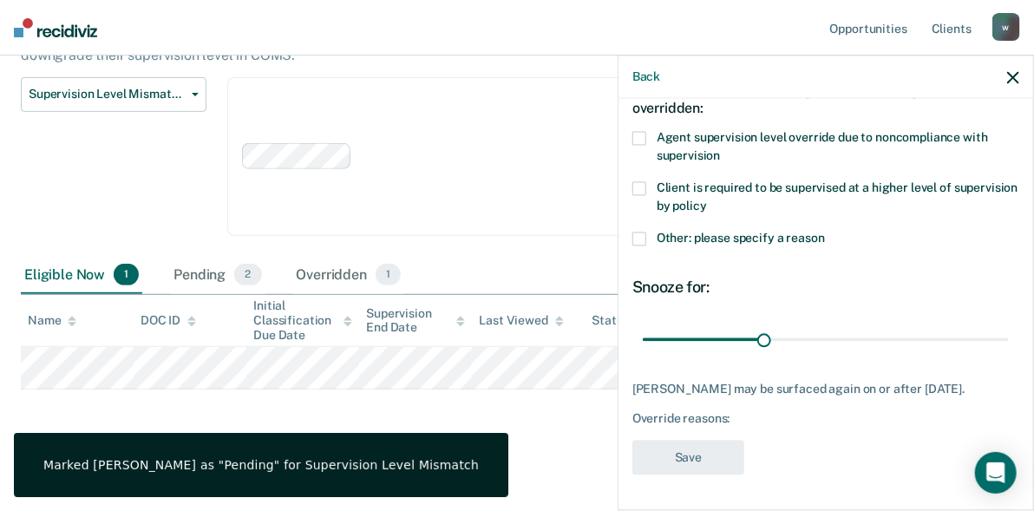
scroll to position [97, 0]
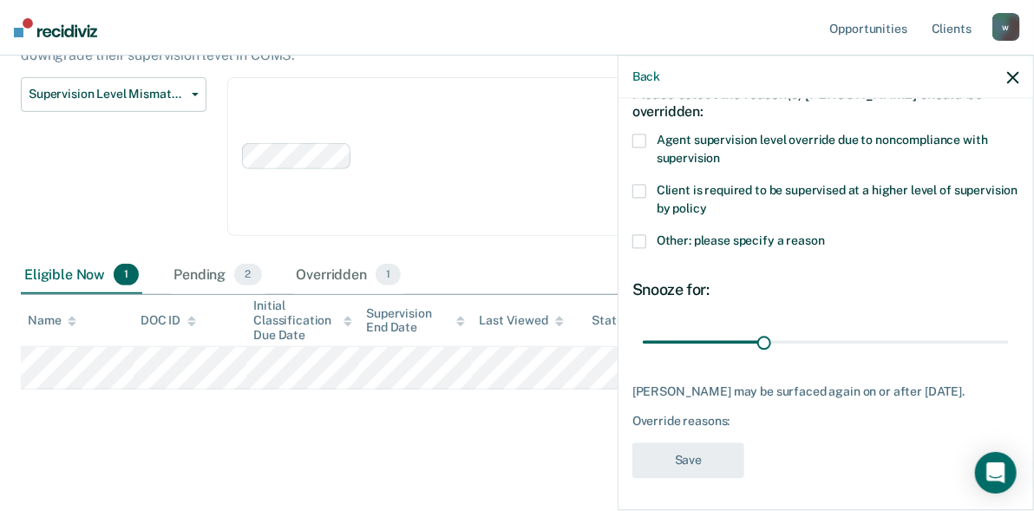
click at [642, 241] on span at bounding box center [639, 241] width 14 height 14
click at [825, 234] on input "Other: please specify a reason" at bounding box center [825, 234] width 0 height 0
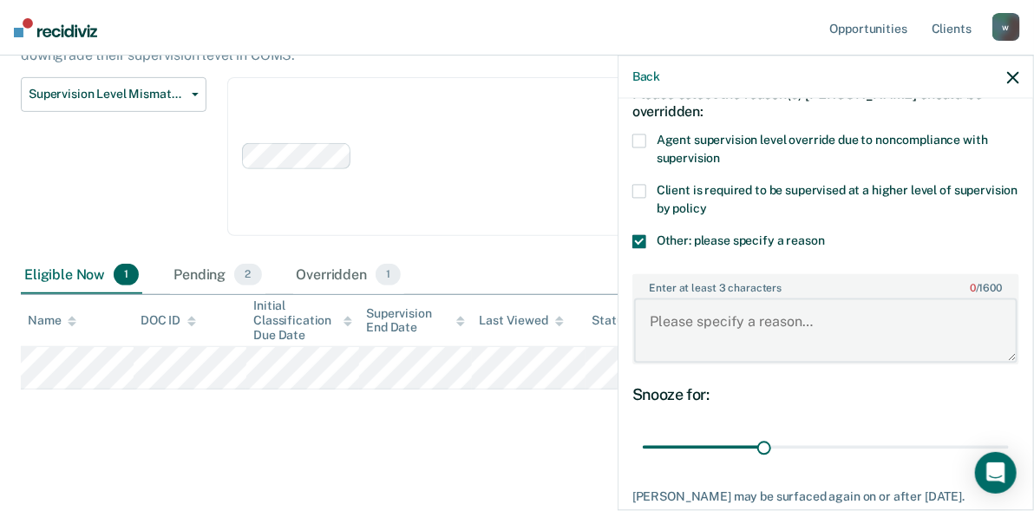
click at [668, 308] on textarea "Enter at least 3 characters 0 / 1600" at bounding box center [825, 330] width 383 height 64
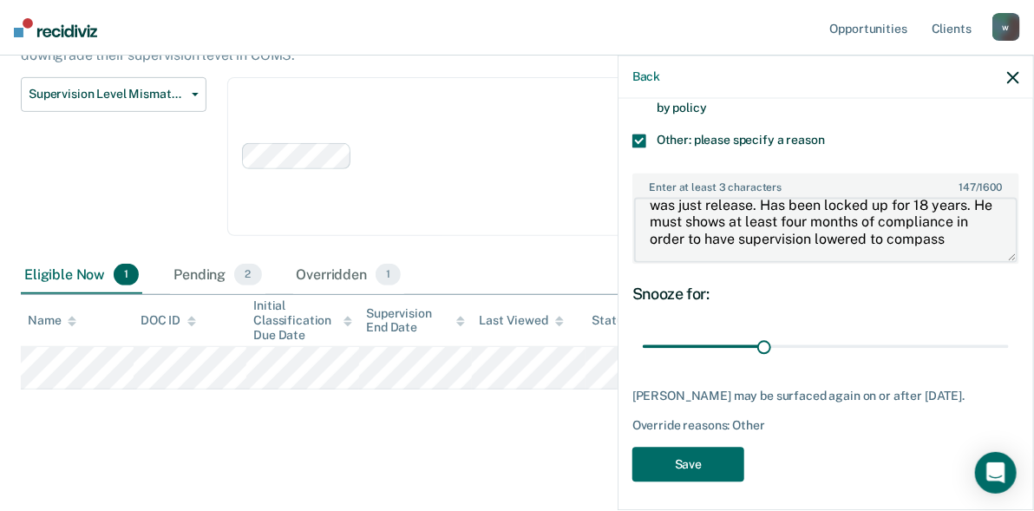
scroll to position [201, 0]
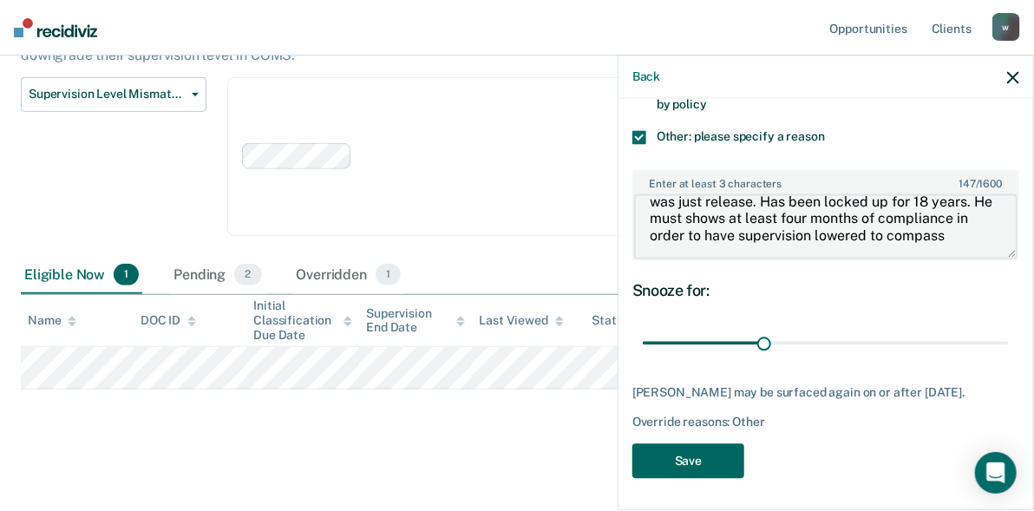
type textarea "was just release. Has been locked up for 18 years. He must shows at least four …"
click at [705, 459] on button "Save" at bounding box center [688, 461] width 112 height 36
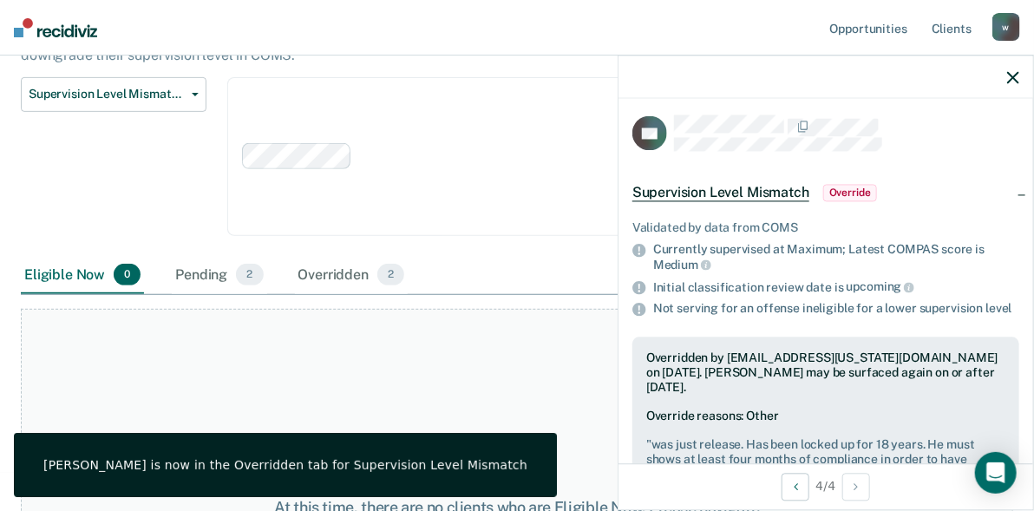
scroll to position [0, 0]
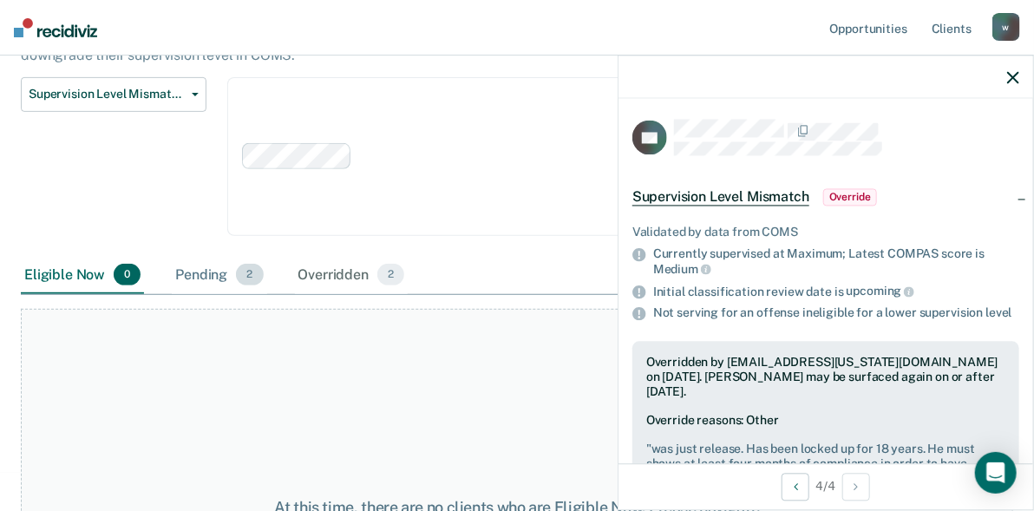
click at [189, 274] on div "Pending 2" at bounding box center [219, 276] width 95 height 38
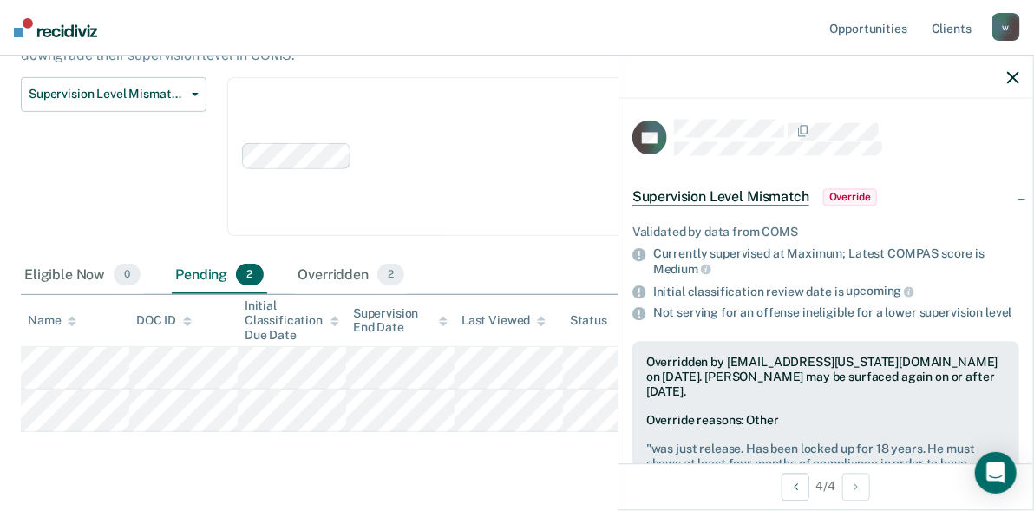
click at [1013, 71] on icon "button" at bounding box center [1013, 77] width 12 height 12
